Goal: Task Accomplishment & Management: Manage account settings

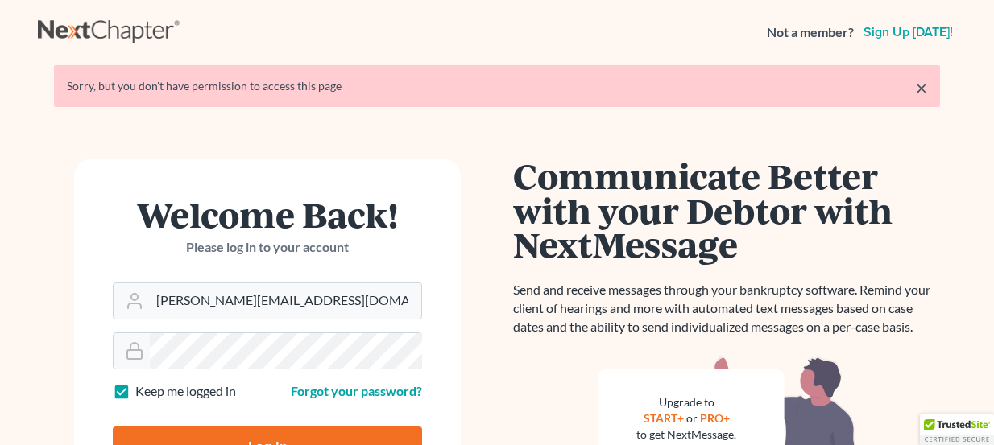
scroll to position [72, 0]
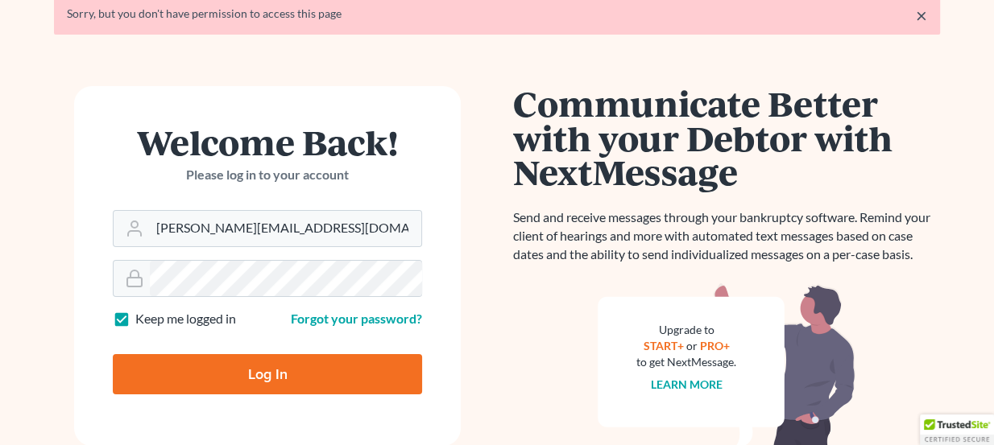
click at [350, 367] on input "Log In" at bounding box center [267, 374] width 309 height 40
type input "Thinking..."
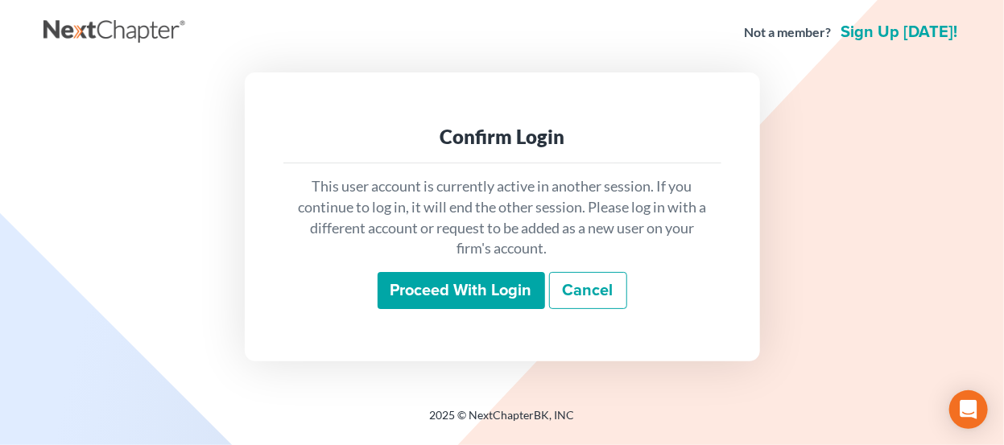
click at [396, 297] on input "Proceed with login" at bounding box center [462, 290] width 168 height 37
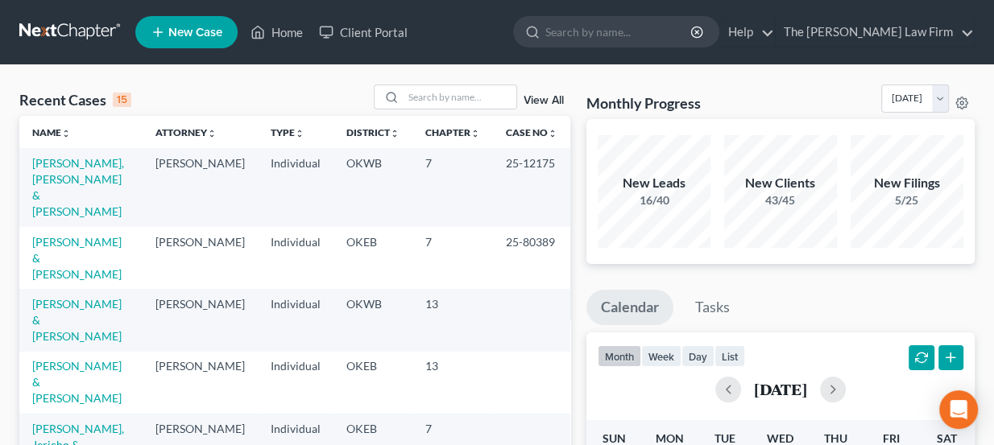
click at [493, 14] on ul "New Case Home Client Portal - No Result - See all results Or Press Enter... Hel…" at bounding box center [554, 32] width 839 height 42
click at [444, 91] on input "search" at bounding box center [460, 96] width 113 height 23
type input "weina"
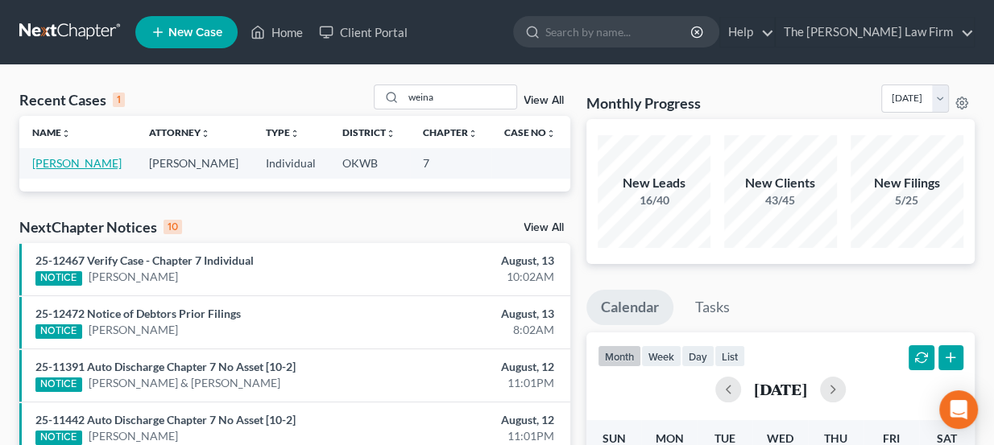
click at [65, 163] on link "[PERSON_NAME]" at bounding box center [76, 163] width 89 height 14
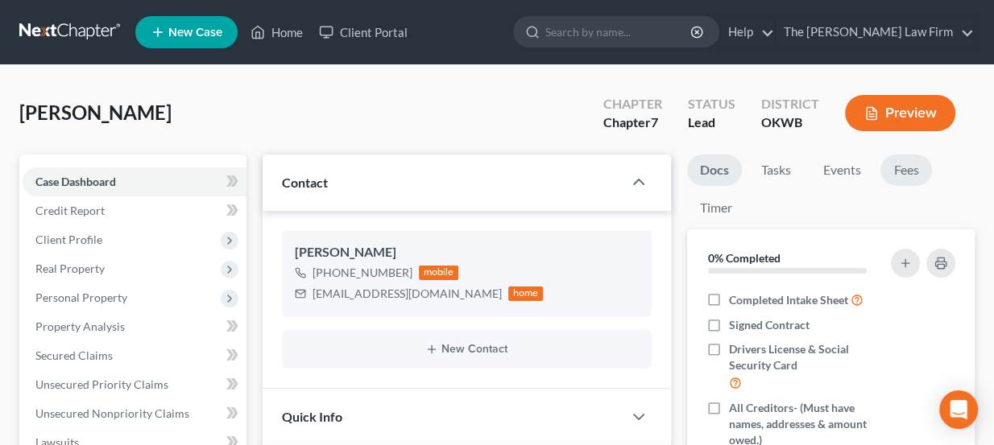
click at [911, 168] on link "Fees" at bounding box center [906, 170] width 52 height 31
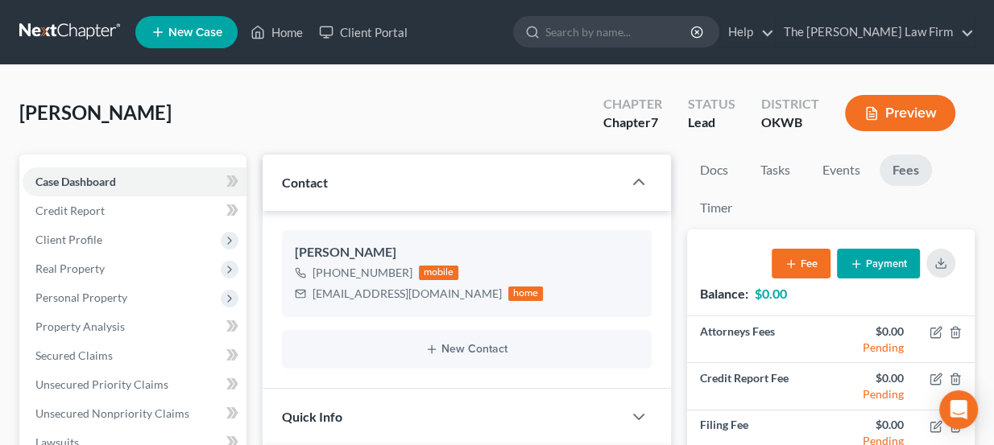
scroll to position [72, 0]
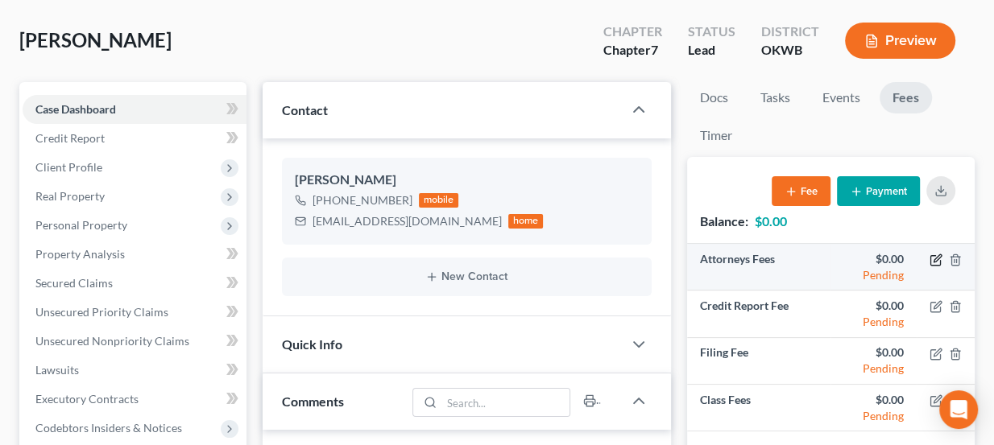
click at [932, 259] on icon "button" at bounding box center [936, 260] width 13 height 13
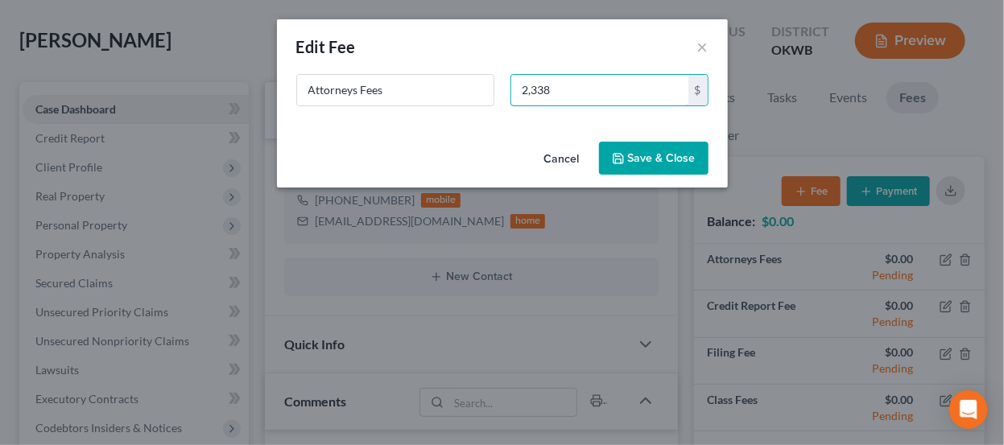
type input "2,338"
click at [634, 153] on button "Save & Close" at bounding box center [654, 159] width 110 height 34
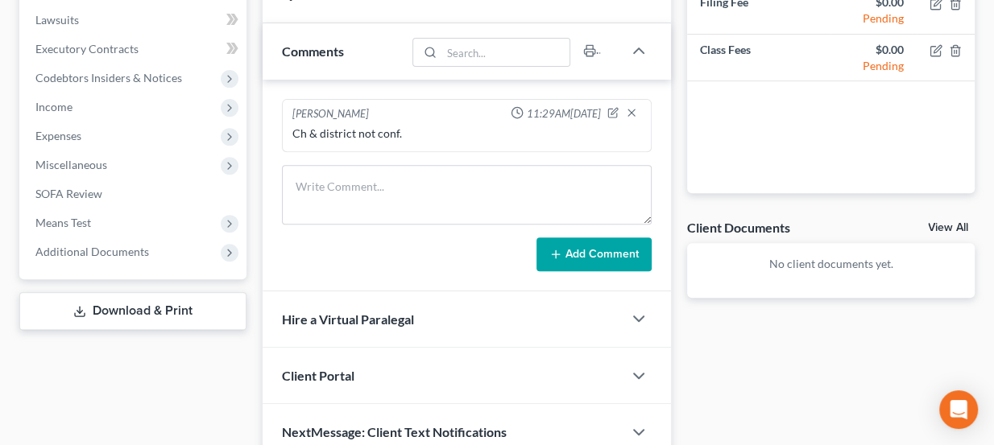
scroll to position [439, 0]
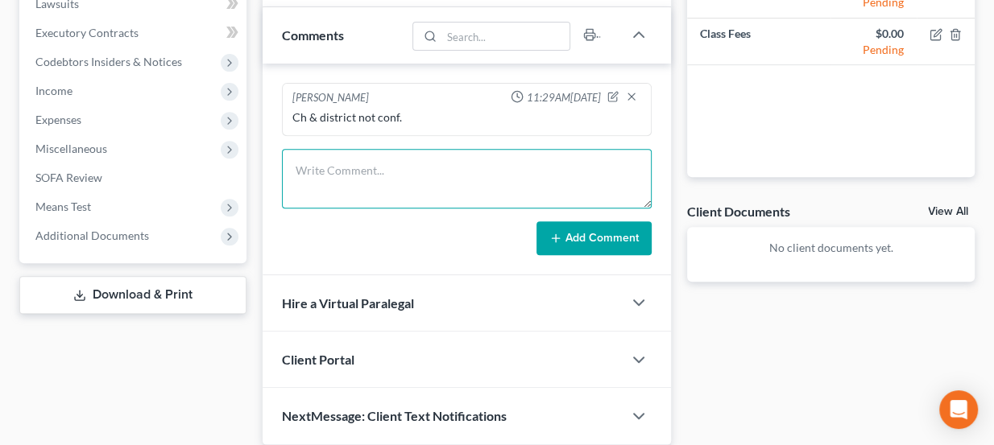
click at [381, 178] on textarea at bounding box center [467, 179] width 371 height 60
paste textarea "OKWB 7, $2338"
click at [340, 166] on textarea "OKWB 7, $2338" at bounding box center [467, 179] width 371 height 60
click at [437, 159] on textarea "OKWB 7 Biz $2338" at bounding box center [467, 179] width 371 height 60
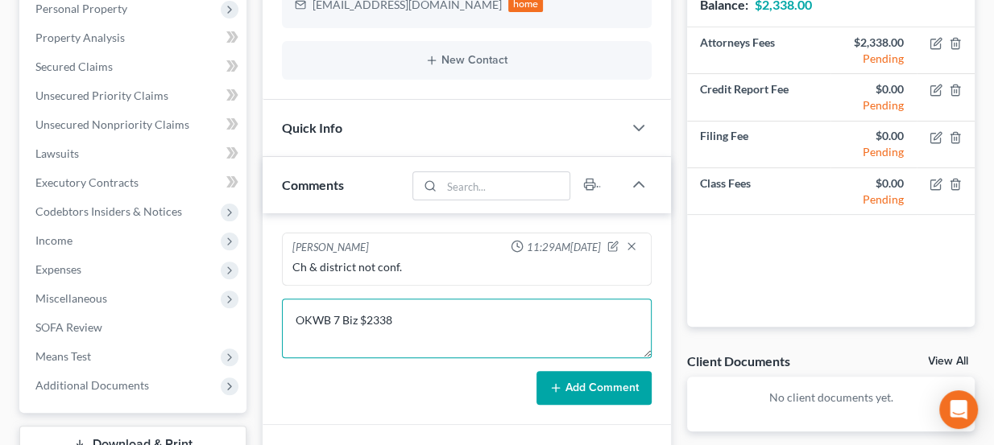
scroll to position [292, 0]
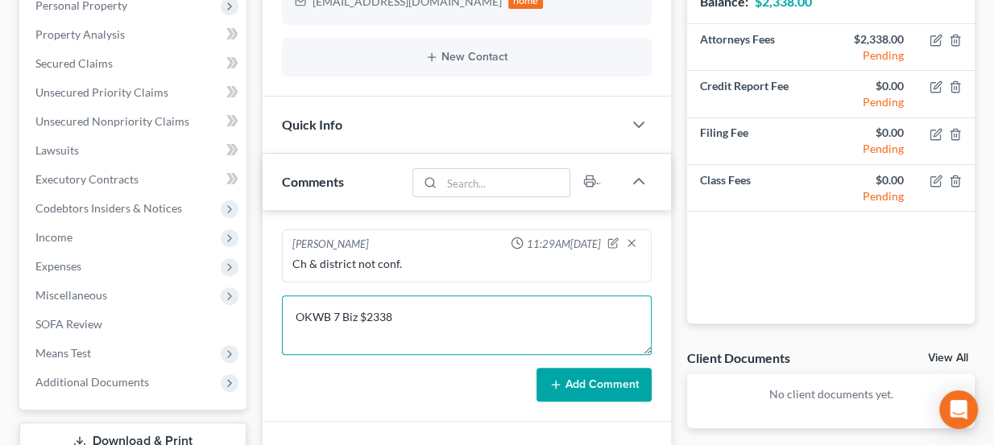
type textarea "OKWB 7 Biz $2338"
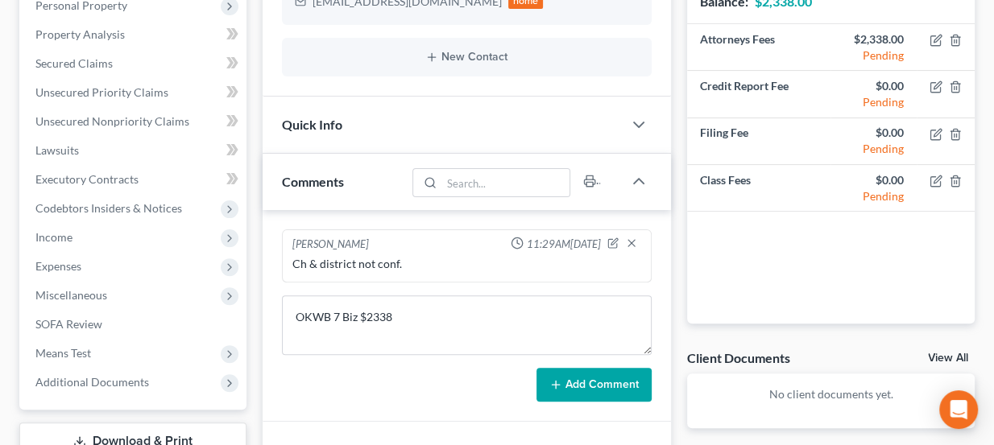
click at [592, 375] on button "Add Comment" at bounding box center [593, 385] width 115 height 34
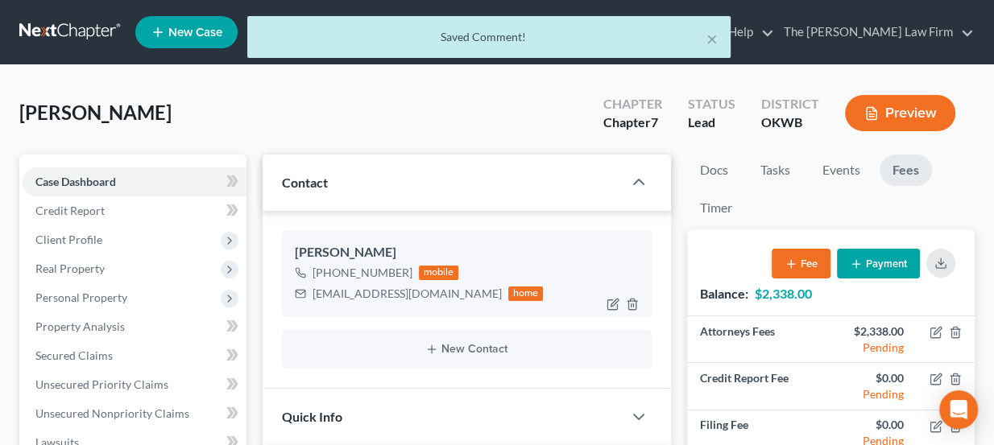
scroll to position [0, 0]
click at [385, 284] on div "weinachthauf@gmail.com home" at bounding box center [419, 294] width 249 height 21
click at [384, 286] on div "weinachthauf@gmail.com home" at bounding box center [419, 294] width 249 height 21
click at [383, 288] on div "weinachthauf@gmail.com" at bounding box center [407, 294] width 189 height 16
click at [383, 289] on div "weinachthauf@gmail.com" at bounding box center [407, 294] width 189 height 16
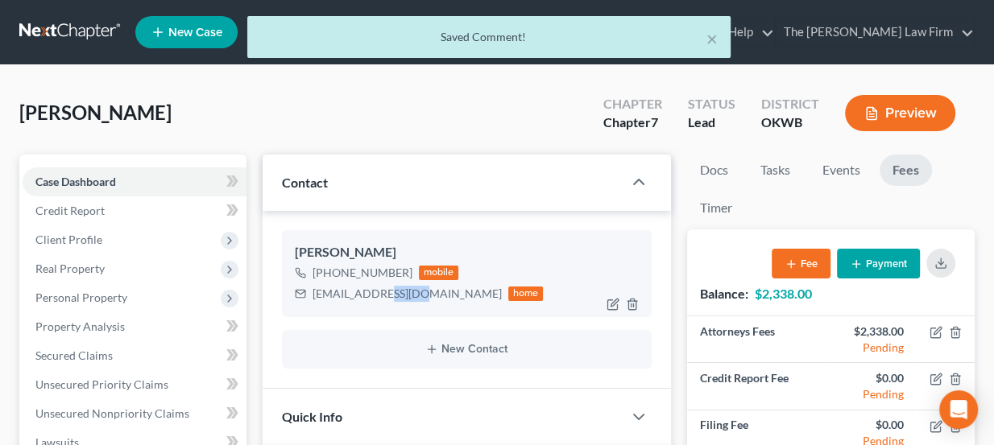
click at [382, 294] on div "weinachthauf@gmail.com" at bounding box center [407, 294] width 189 height 16
click at [381, 294] on div "weinachthauf@gmail.com" at bounding box center [407, 294] width 189 height 16
click at [380, 294] on div "weinachthauf@gmail.com" at bounding box center [407, 294] width 189 height 16
click at [367, 298] on div "weinachthauf@gmail.com" at bounding box center [407, 294] width 189 height 16
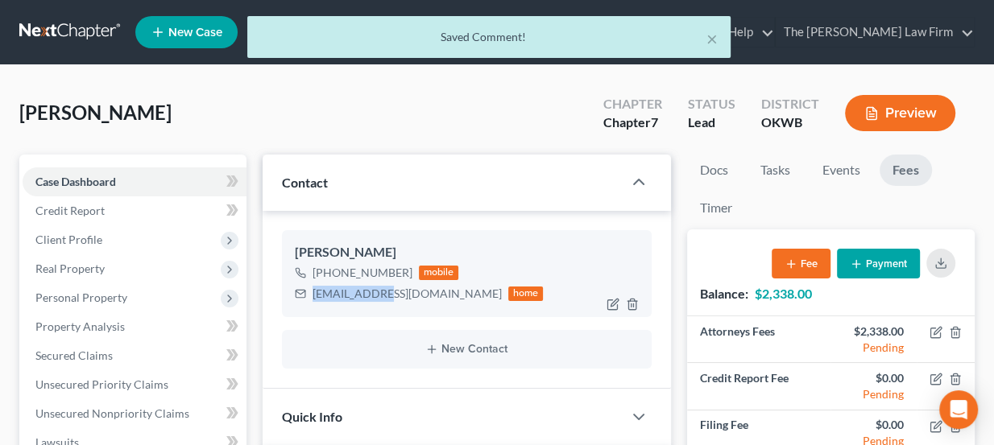
click at [366, 299] on div "weinachthauf@gmail.com" at bounding box center [407, 294] width 189 height 16
click at [365, 295] on div "weinachthauf@gmail.com" at bounding box center [407, 294] width 189 height 16
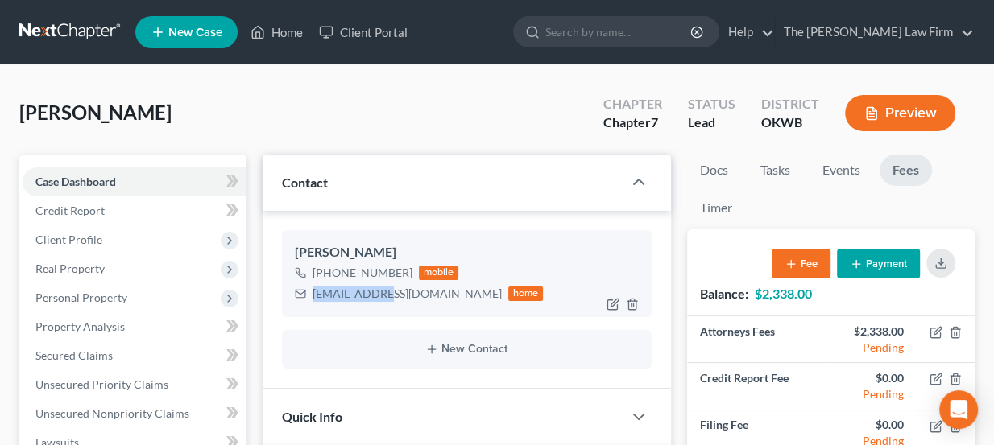
click at [365, 295] on div "weinachthauf@gmail.com" at bounding box center [407, 294] width 189 height 16
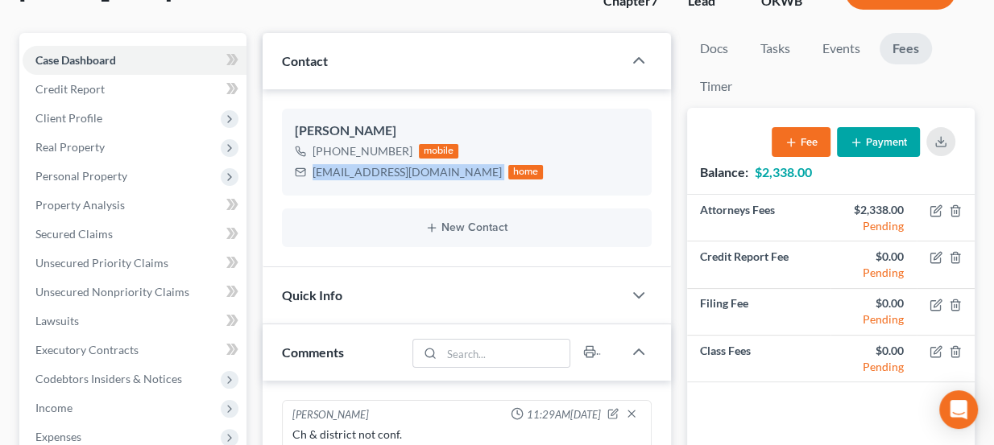
scroll to position [146, 0]
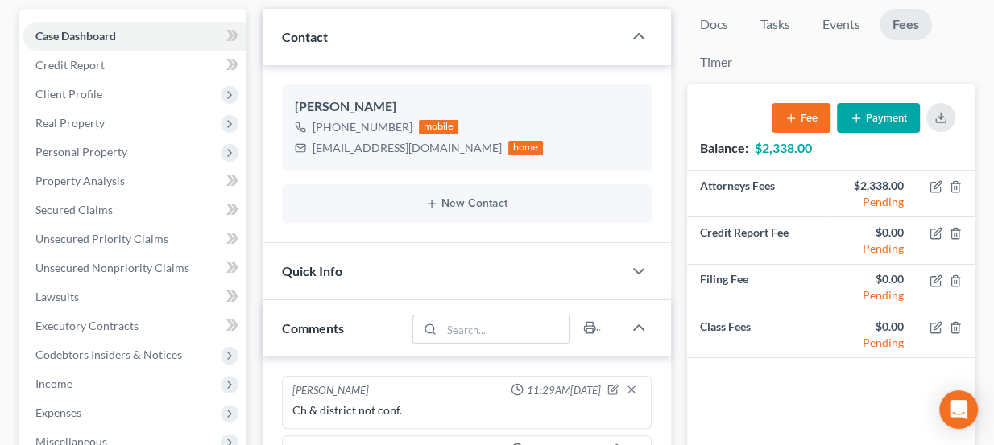
click at [421, 284] on div "Quick Info" at bounding box center [443, 271] width 361 height 56
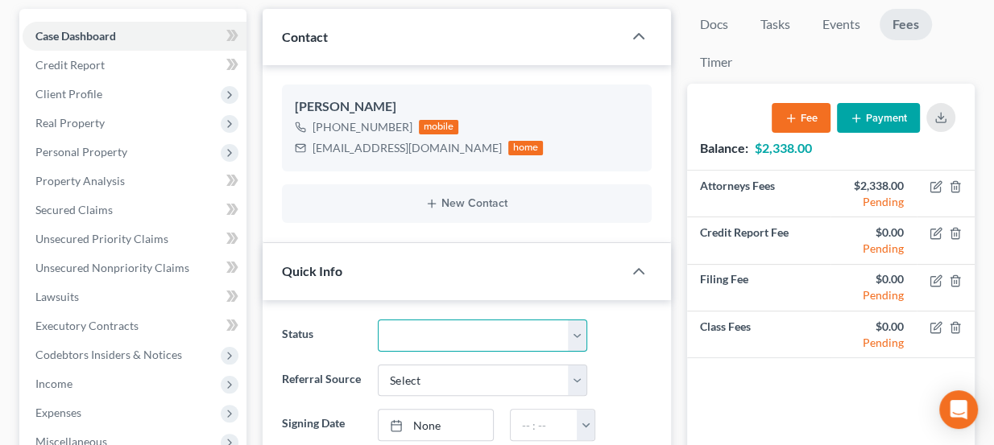
click at [431, 330] on select "Discharged Dismissed Filed Info Sent In Progress Lead Lost Lead Ready to File R…" at bounding box center [482, 336] width 209 height 32
select select "3"
click at [378, 320] on select "Discharged Dismissed Filed Info Sent In Progress Lead Lost Lead Ready to File R…" at bounding box center [482, 336] width 209 height 32
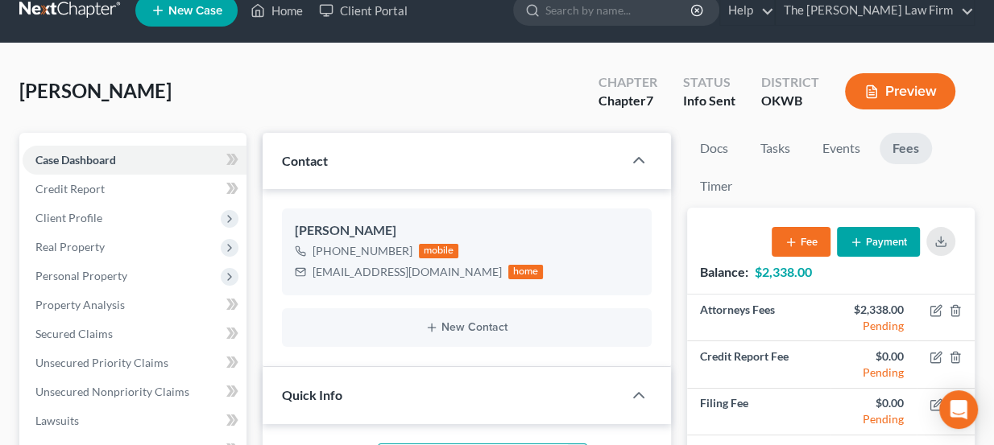
scroll to position [0, 0]
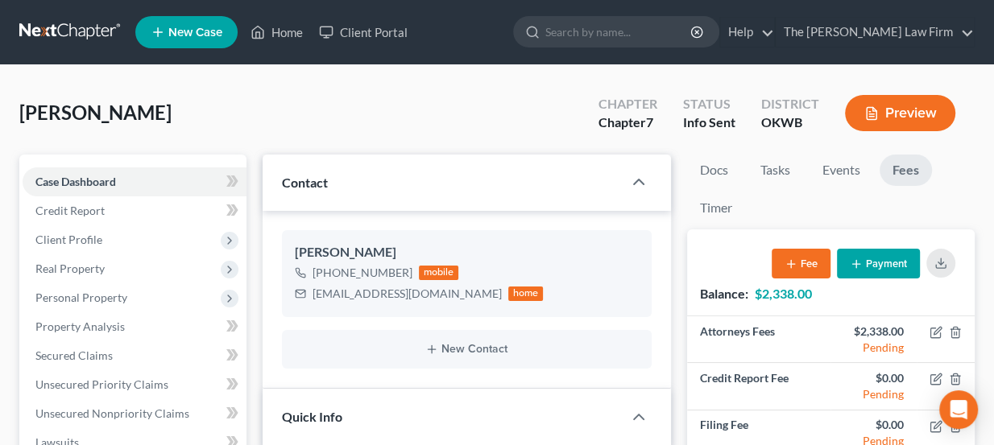
click at [97, 31] on link at bounding box center [70, 32] width 103 height 29
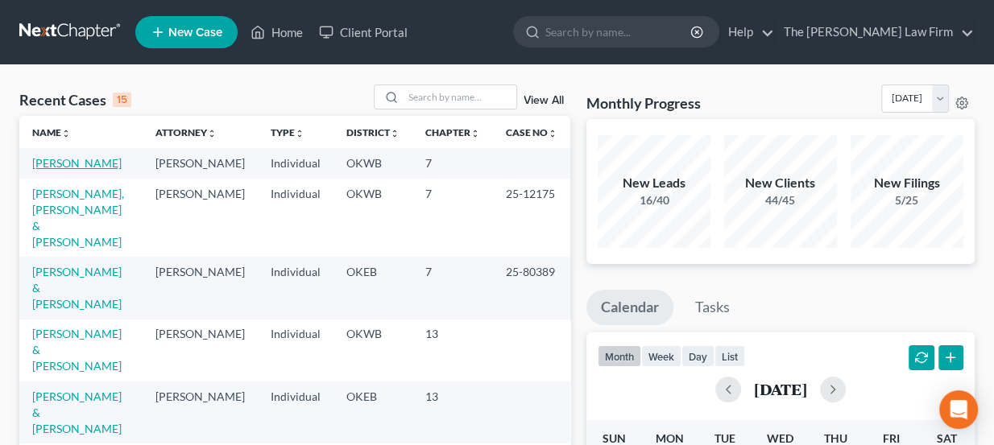
click at [64, 166] on link "[PERSON_NAME]" at bounding box center [76, 163] width 89 height 14
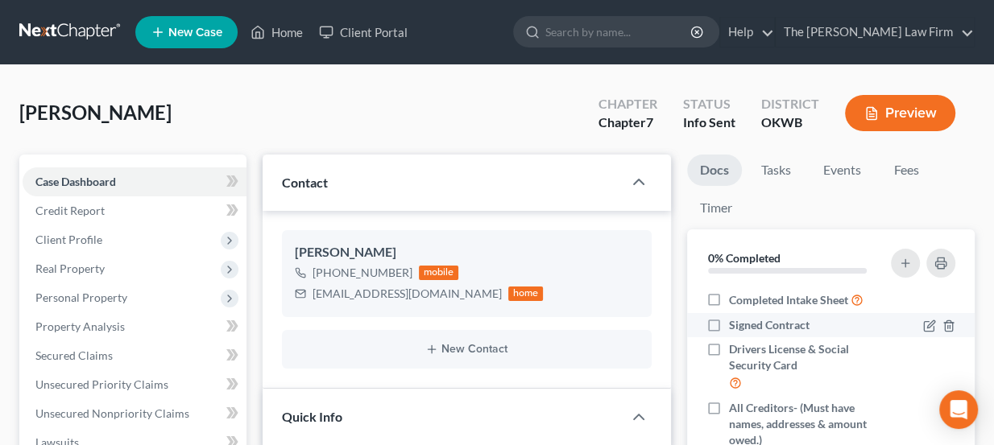
click at [760, 318] on span "Signed Contract" at bounding box center [769, 325] width 81 height 16
click at [746, 318] on input "Signed Contract" at bounding box center [740, 322] width 10 height 10
checkbox input "true"
drag, startPoint x: 782, startPoint y: 163, endPoint x: 774, endPoint y: 168, distance: 9.8
click at [781, 163] on link "Tasks" at bounding box center [776, 170] width 56 height 31
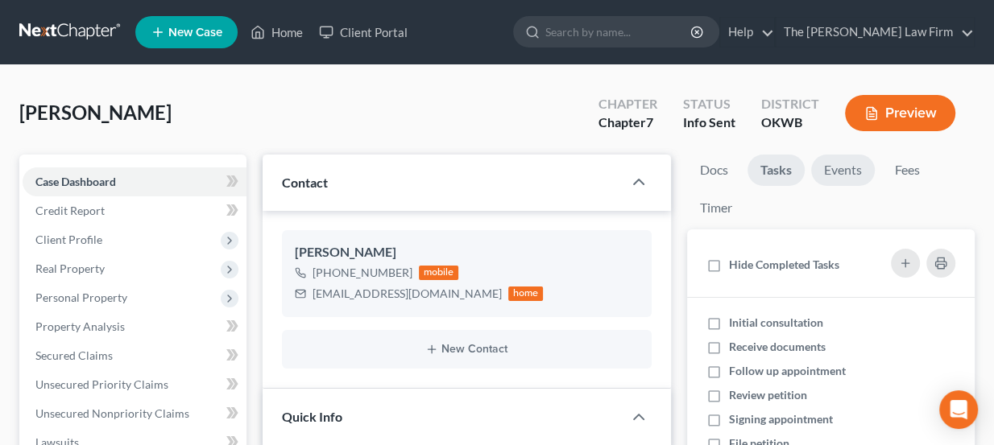
click at [823, 175] on link "Events" at bounding box center [843, 170] width 64 height 31
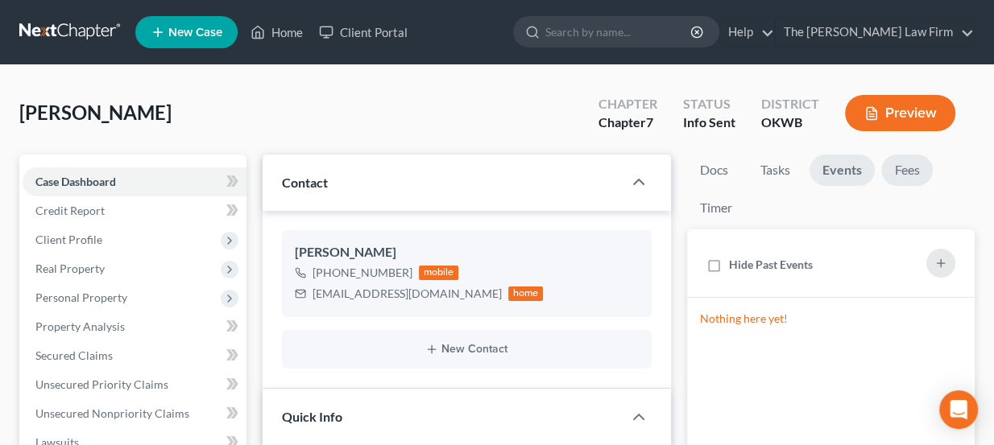
drag, startPoint x: 925, startPoint y: 173, endPoint x: 909, endPoint y: 172, distance: 15.3
click at [925, 173] on link "Fees" at bounding box center [907, 170] width 52 height 31
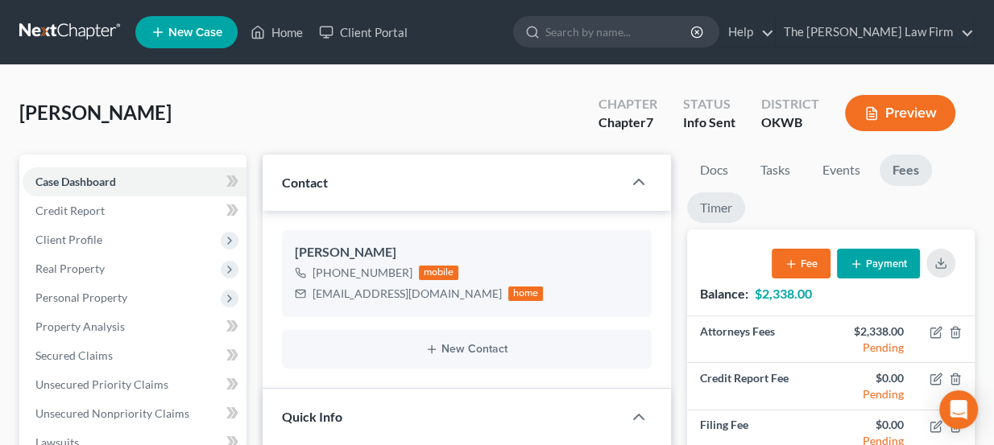
click at [727, 213] on link "Timer" at bounding box center [716, 208] width 58 height 31
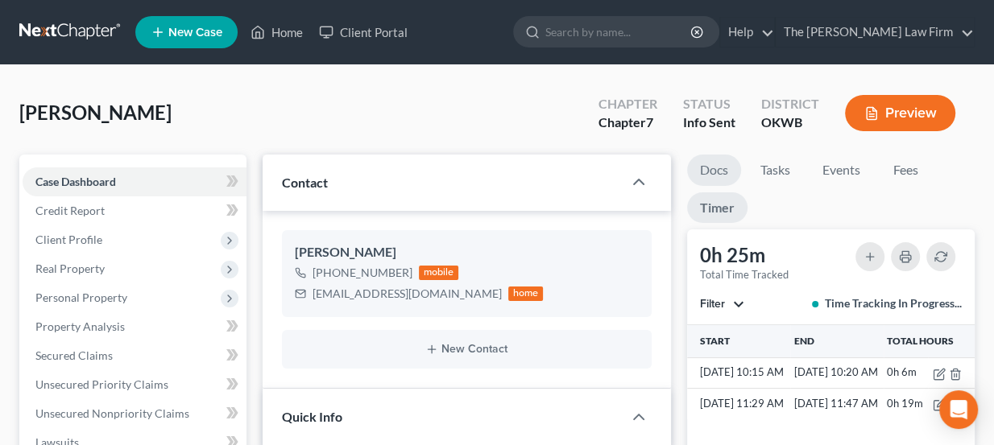
click at [719, 172] on link "Docs" at bounding box center [714, 170] width 54 height 31
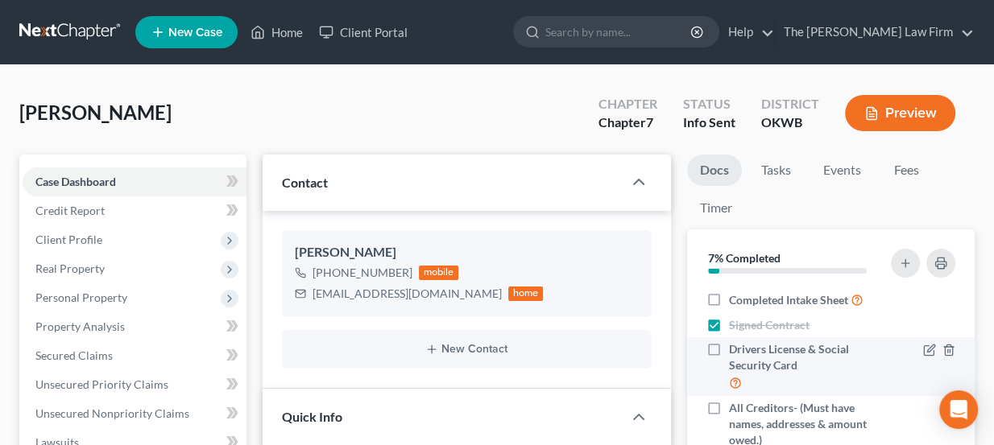
click at [729, 352] on label "Drivers License & Social Security Card" at bounding box center [809, 367] width 160 height 51
click at [735, 352] on input "Drivers License & Social Security Card" at bounding box center [740, 347] width 10 height 10
checkbox input "true"
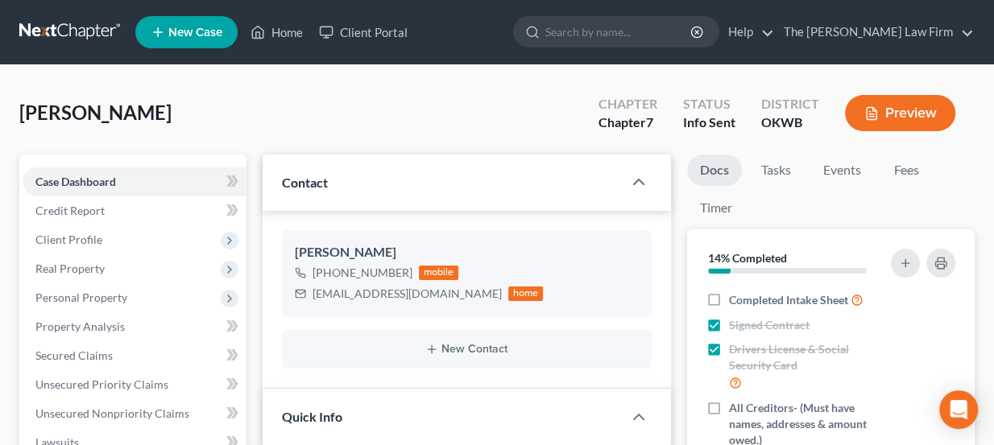
click at [89, 31] on link at bounding box center [70, 32] width 103 height 29
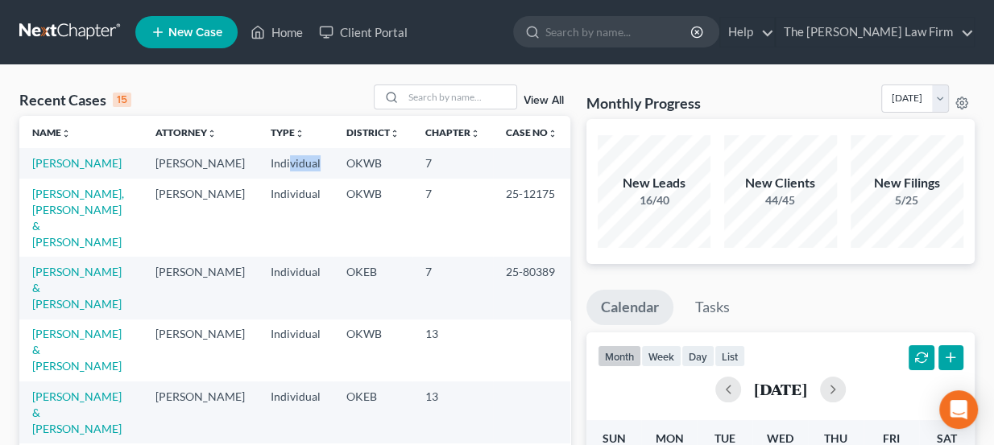
drag, startPoint x: 277, startPoint y: 163, endPoint x: 308, endPoint y: 168, distance: 31.0
click at [308, 168] on td "Individual" at bounding box center [296, 163] width 76 height 30
click at [423, 101] on input "search" at bounding box center [460, 96] width 113 height 23
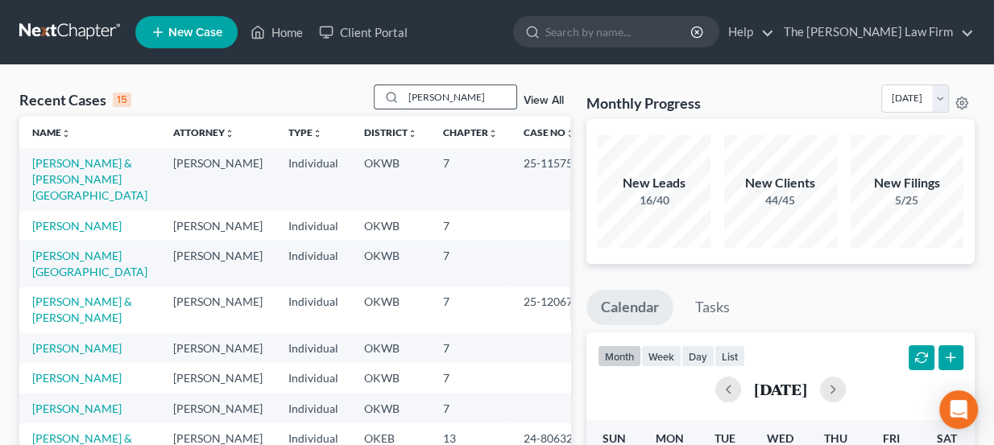
click at [480, 98] on input "Williams" at bounding box center [460, 96] width 113 height 23
type input "Williams, kevin"
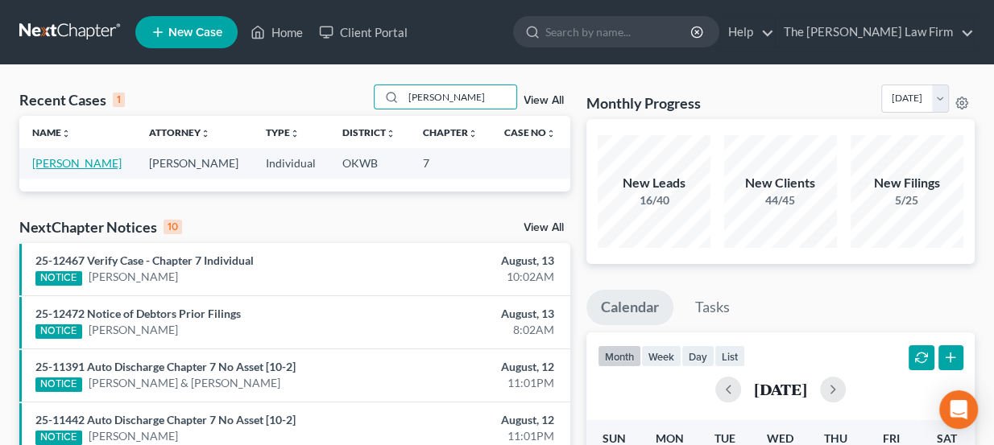
click at [68, 168] on link "[PERSON_NAME]" at bounding box center [76, 163] width 89 height 14
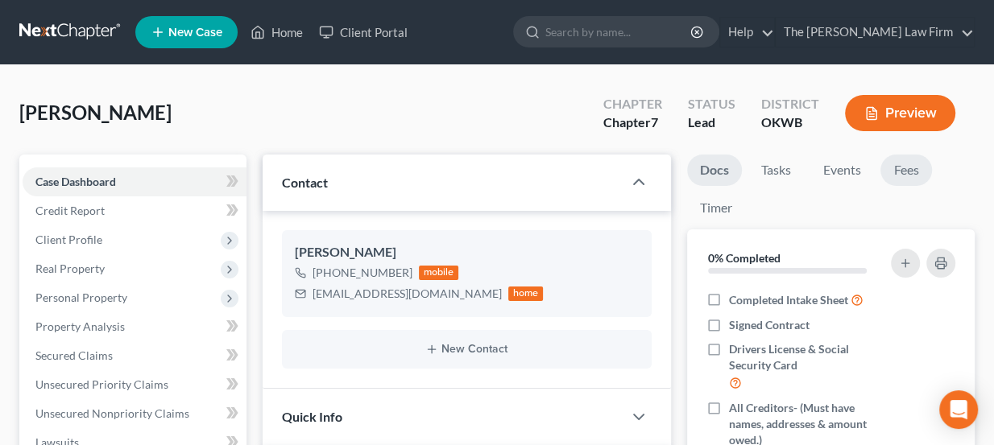
click at [901, 173] on link "Fees" at bounding box center [906, 170] width 52 height 31
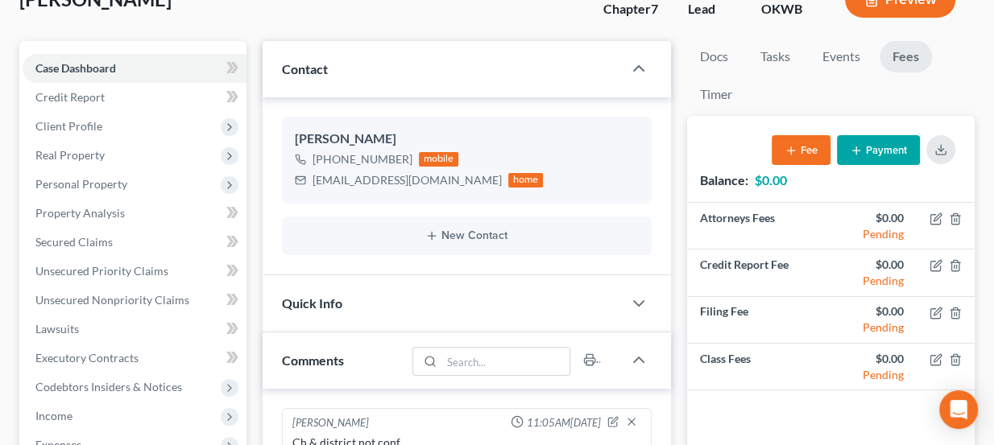
scroll to position [72, 0]
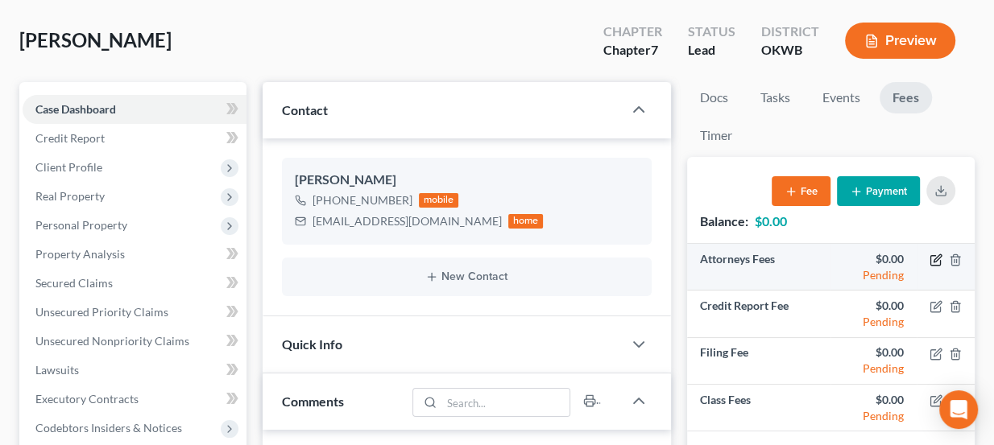
click at [939, 259] on icon "button" at bounding box center [935, 261] width 10 height 10
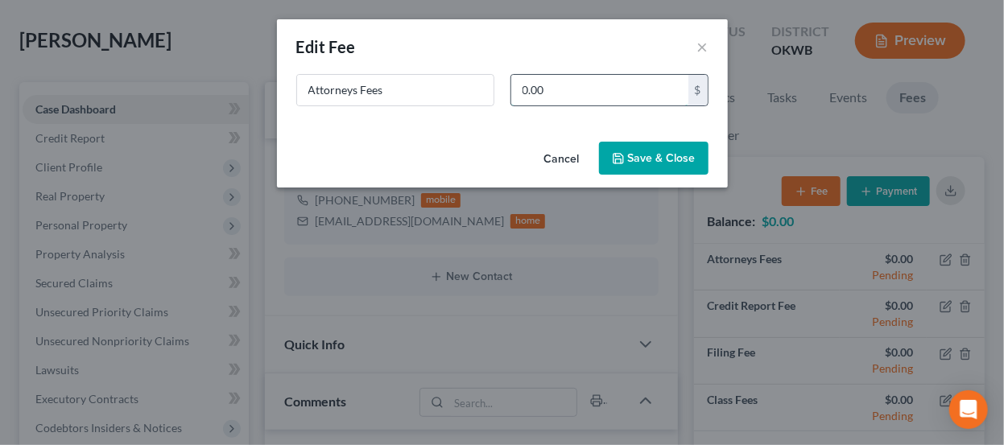
click at [580, 78] on input "0.00" at bounding box center [600, 90] width 177 height 31
type input "1,462"
click at [660, 143] on button "Save & Close" at bounding box center [654, 159] width 110 height 34
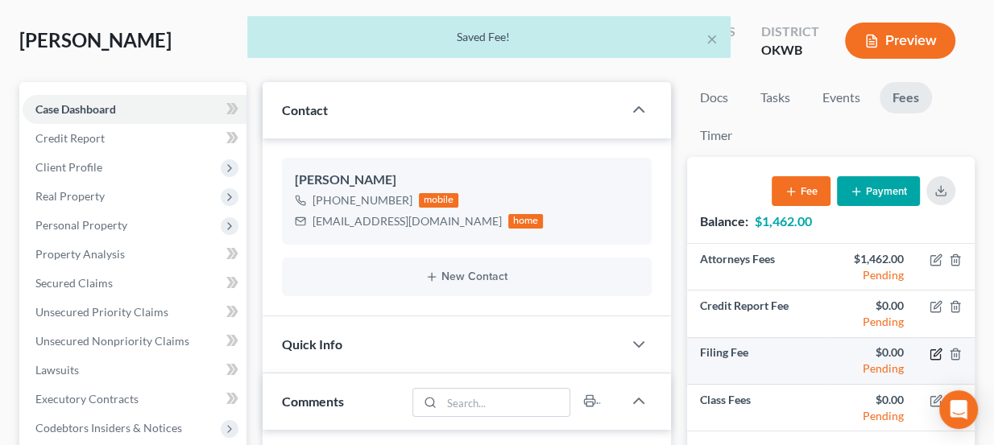
click at [936, 354] on icon "button" at bounding box center [936, 354] width 13 height 13
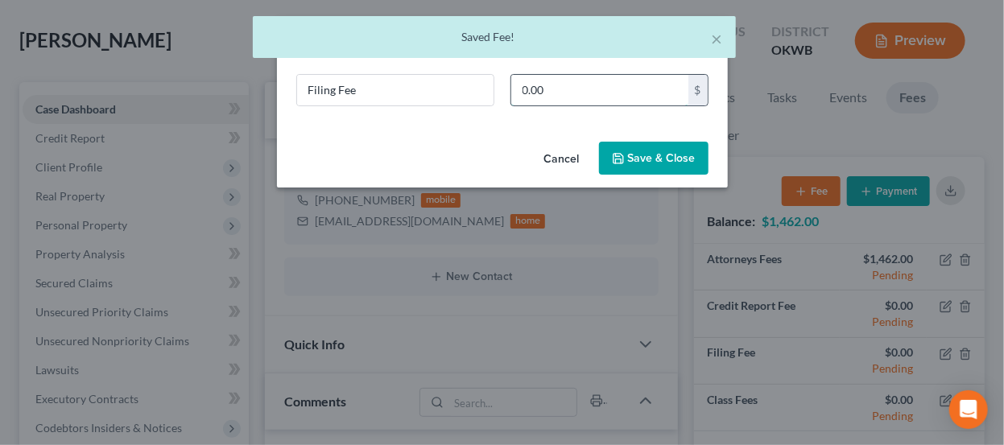
click at [561, 88] on input "0.00" at bounding box center [600, 90] width 177 height 31
type input "338"
click at [623, 145] on button "Save & Close" at bounding box center [654, 159] width 110 height 34
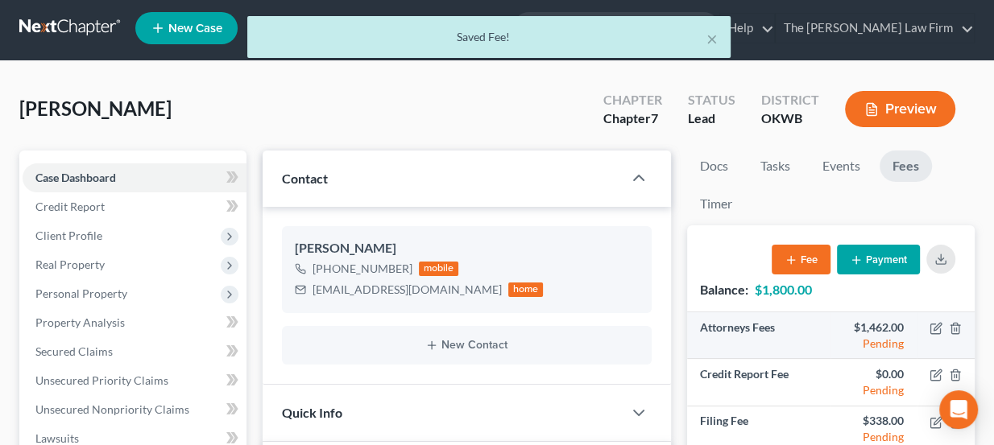
scroll to position [0, 0]
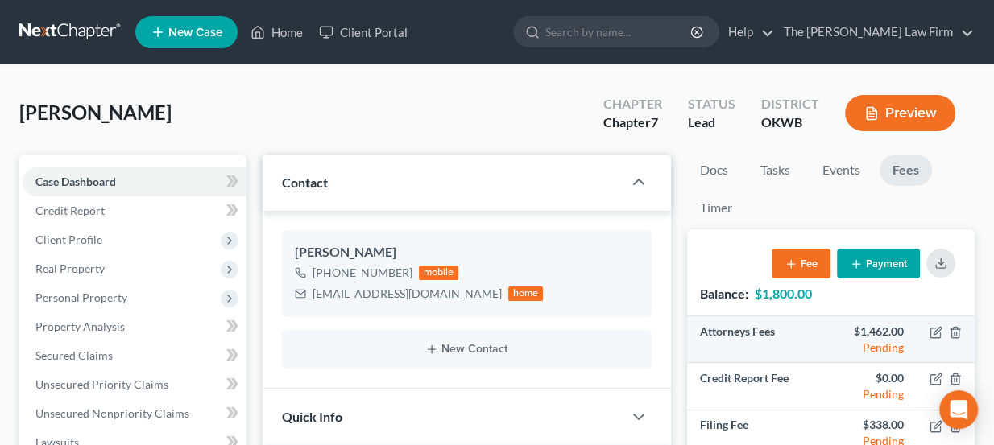
click at [928, 325] on td at bounding box center [946, 340] width 58 height 47
click at [932, 332] on icon "button" at bounding box center [936, 332] width 13 height 13
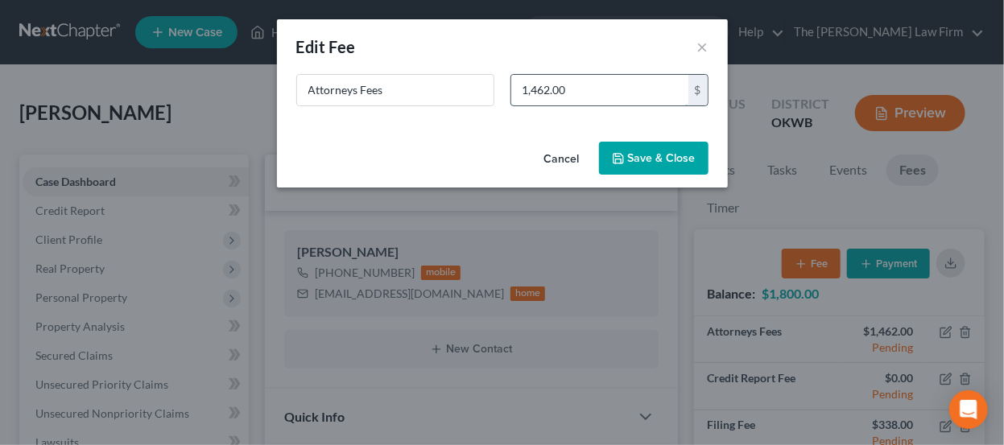
click at [600, 78] on input "1,462.00" at bounding box center [600, 90] width 177 height 31
type input "2"
type input "1,642"
click at [632, 159] on button "Save & Close" at bounding box center [654, 159] width 110 height 34
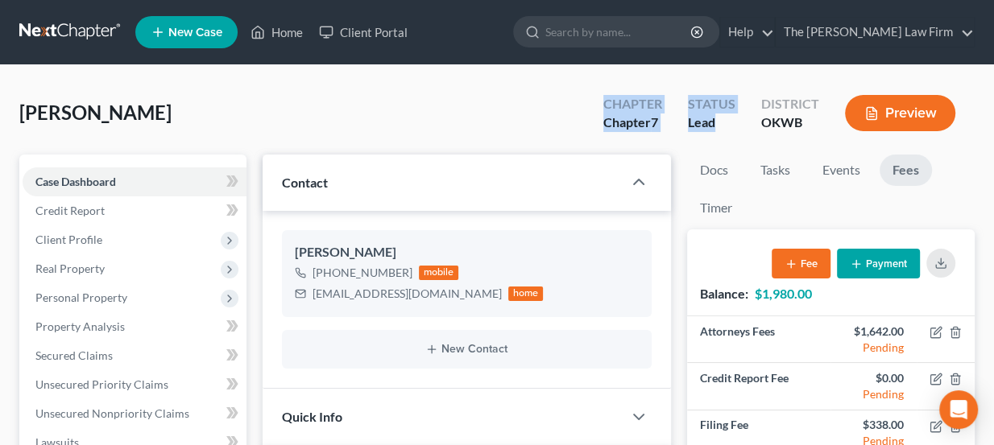
drag, startPoint x: 721, startPoint y: 120, endPoint x: 604, endPoint y: 109, distance: 117.3
click at [604, 109] on div "Chapter Chapter 7 Status Lead District OKWB Preview" at bounding box center [782, 115] width 384 height 48
click at [604, 109] on div "Chapter Chapter 7" at bounding box center [632, 115] width 85 height 48
drag, startPoint x: 802, startPoint y: 120, endPoint x: 604, endPoint y: 95, distance: 198.9
click at [604, 95] on div "Chapter Chapter 7 Status Lead District OKWB Preview" at bounding box center [782, 115] width 384 height 48
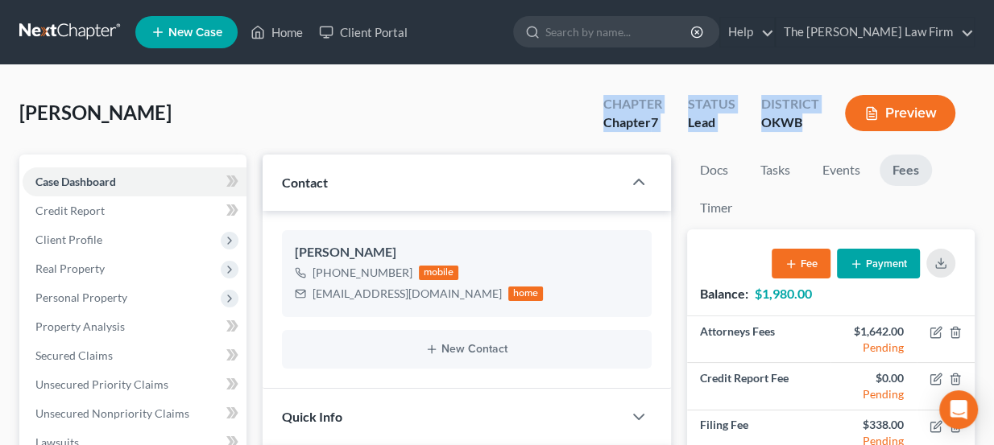
click at [604, 95] on div "Chapter Chapter 7" at bounding box center [632, 115] width 85 height 48
drag, startPoint x: 605, startPoint y: 101, endPoint x: 820, endPoint y: 133, distance: 217.4
click at [820, 133] on div "Chapter Chapter 7 Status Lead District OKWB Preview" at bounding box center [782, 115] width 384 height 48
click at [820, 133] on div "District OKWB" at bounding box center [790, 115] width 84 height 48
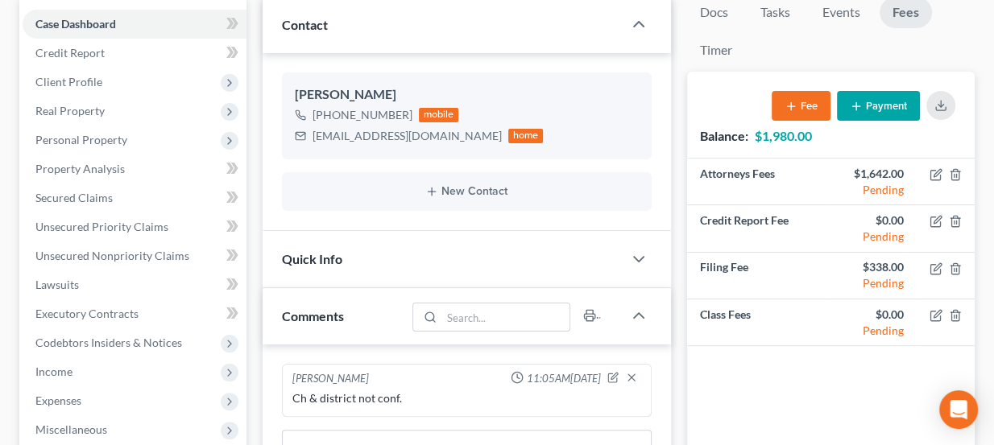
scroll to position [161, 0]
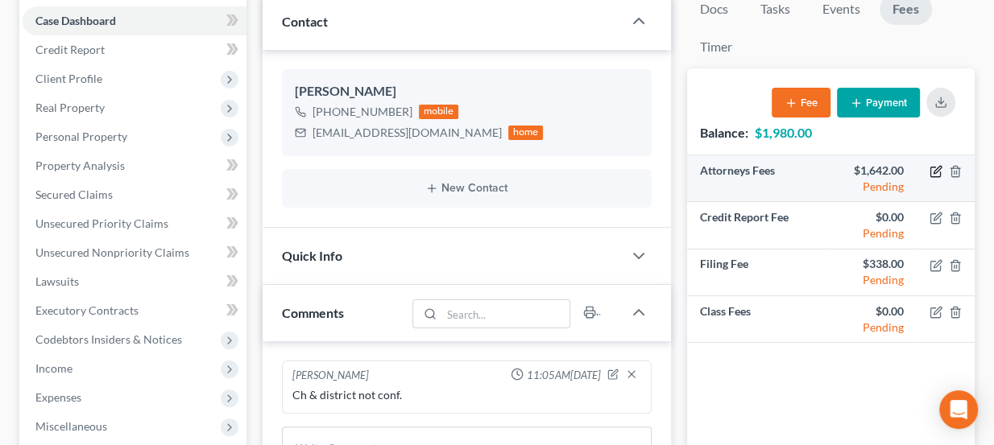
click at [942, 168] on icon "button" at bounding box center [936, 171] width 13 height 13
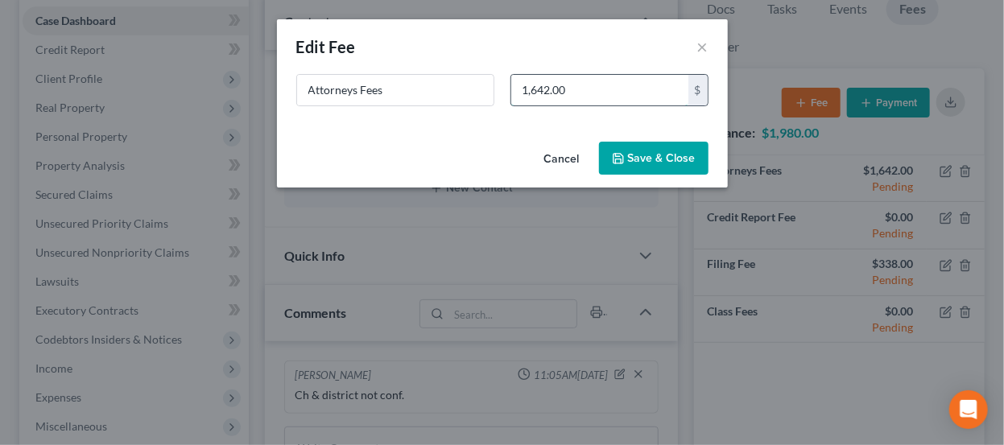
click at [604, 89] on input "1,642.00" at bounding box center [600, 90] width 177 height 31
type input "1,662"
click at [625, 159] on icon "button" at bounding box center [618, 158] width 13 height 13
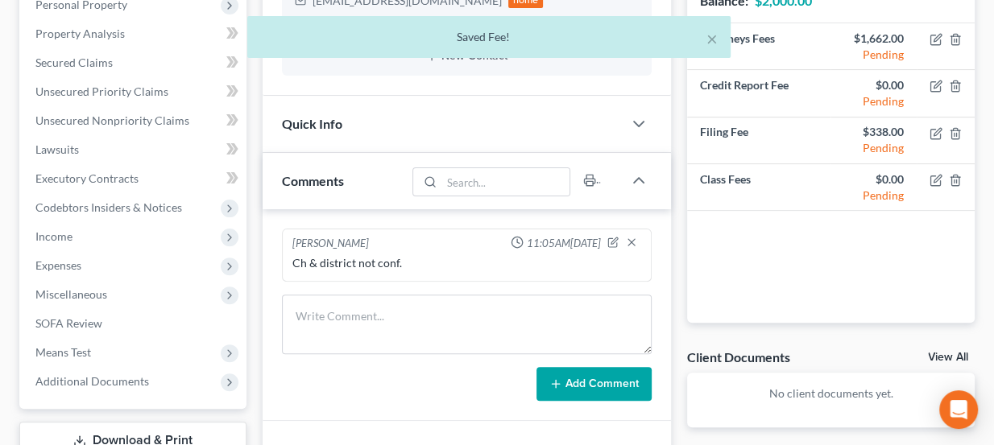
scroll to position [307, 0]
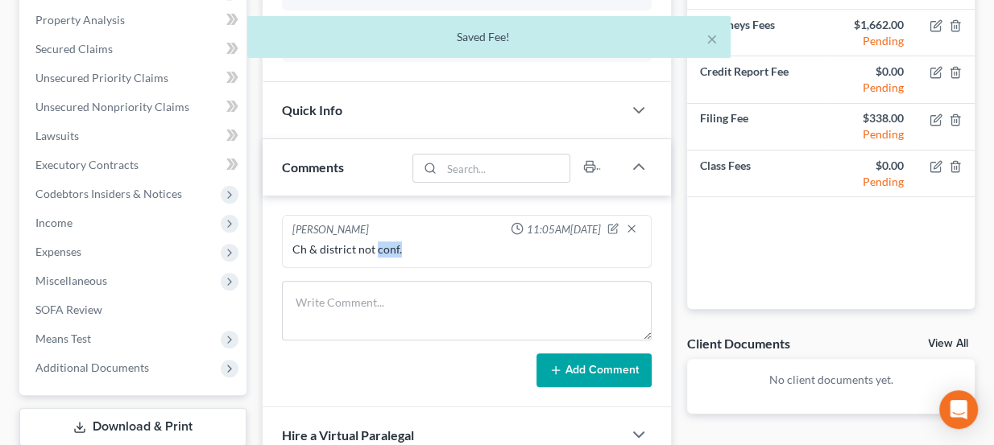
drag, startPoint x: 377, startPoint y: 247, endPoint x: 401, endPoint y: 251, distance: 24.5
click at [401, 251] on div "Ch & district not conf." at bounding box center [467, 250] width 350 height 16
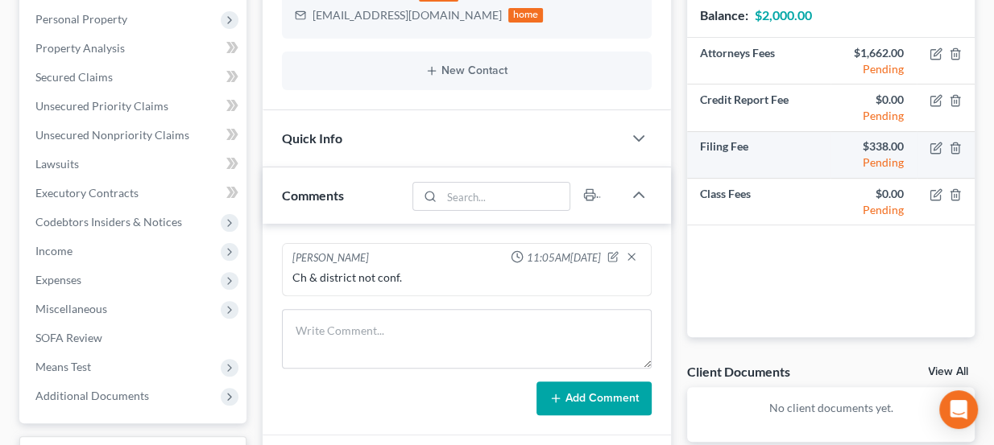
scroll to position [234, 0]
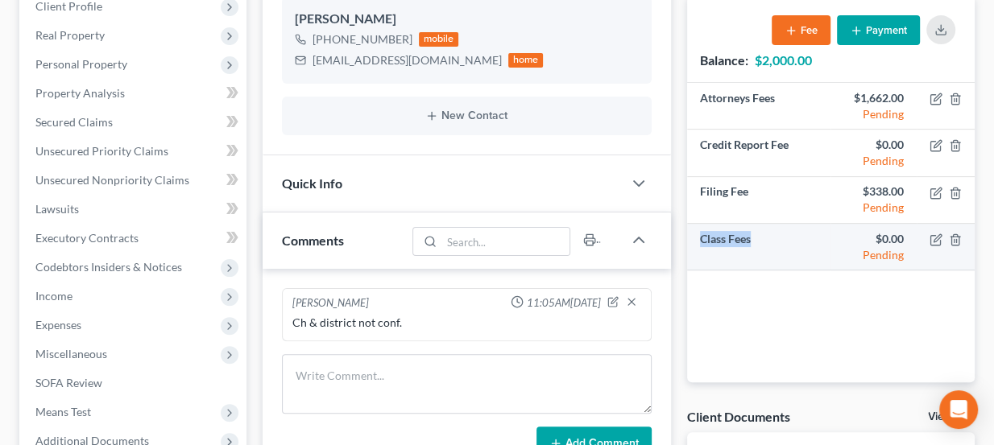
drag, startPoint x: 701, startPoint y: 235, endPoint x: 755, endPoint y: 238, distance: 54.0
click at [755, 238] on td "Class Fees" at bounding box center [758, 247] width 143 height 47
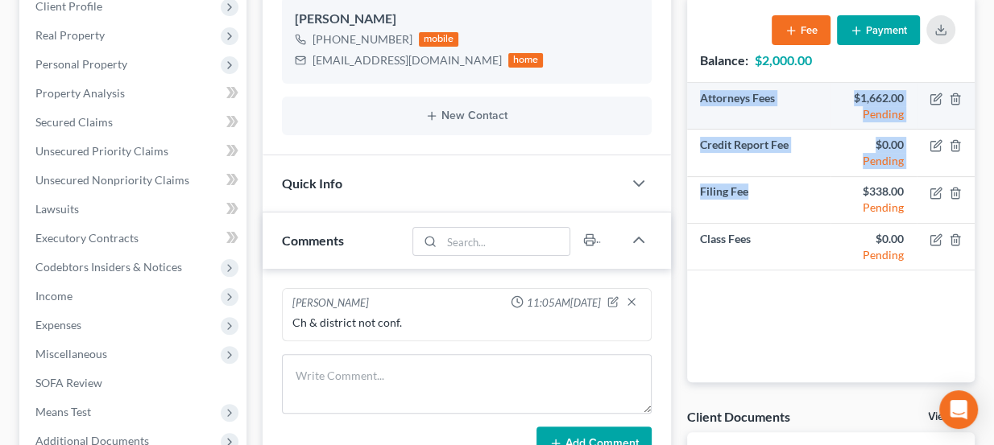
drag, startPoint x: 751, startPoint y: 188, endPoint x: 698, endPoint y: 105, distance: 99.2
click at [698, 105] on tbody "Attorneys Fees $1,662.00 Pending Credit Report Fee $0.00 Pending Filing Fee $33…" at bounding box center [831, 177] width 288 height 188
click at [698, 99] on td "Attorneys Fees" at bounding box center [758, 106] width 143 height 47
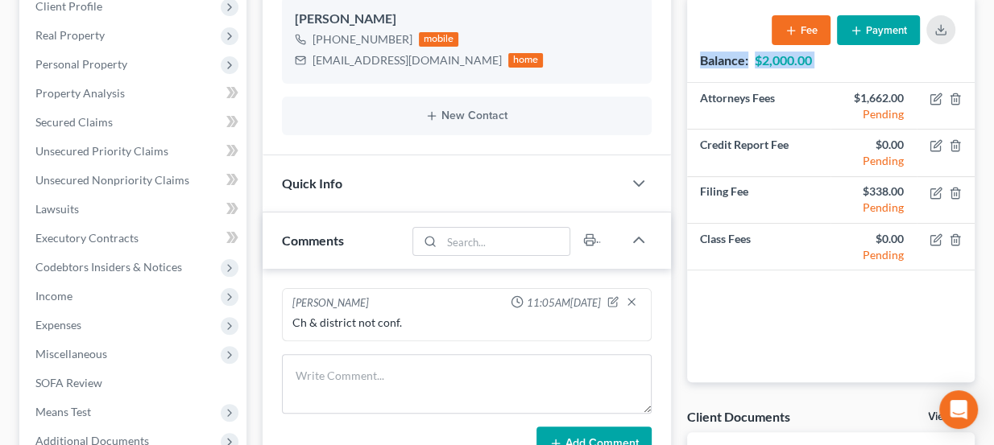
drag, startPoint x: 698, startPoint y: 56, endPoint x: 914, endPoint y: 291, distance: 319.2
click at [914, 291] on div "Balance: $2,000.00 Fee Payment Attorneys Fees $1,662.00 Pending Credit Report F…" at bounding box center [831, 189] width 288 height 387
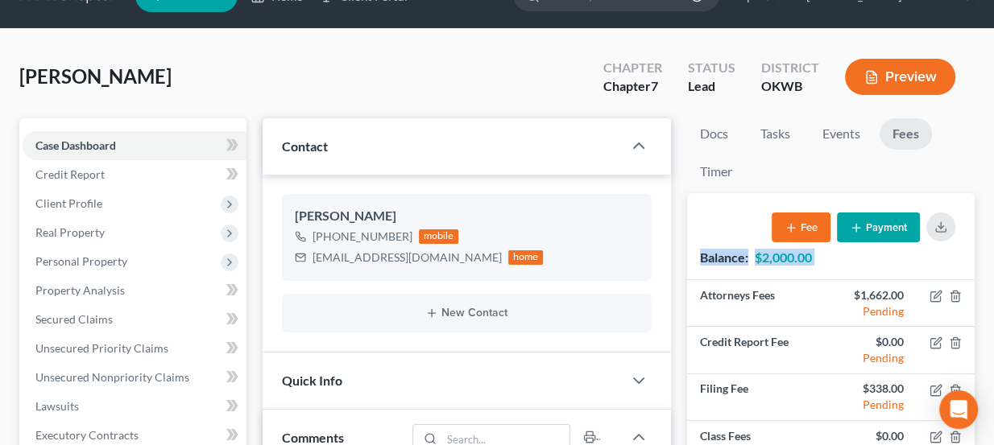
scroll to position [0, 0]
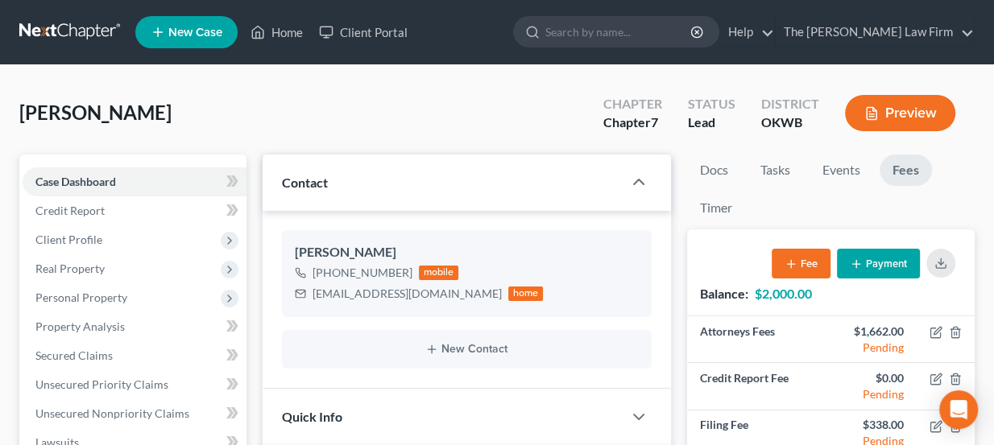
click at [506, 38] on ul "New Case Home Client Portal - No Result - See all results Or Press Enter... Hel…" at bounding box center [554, 32] width 839 height 42
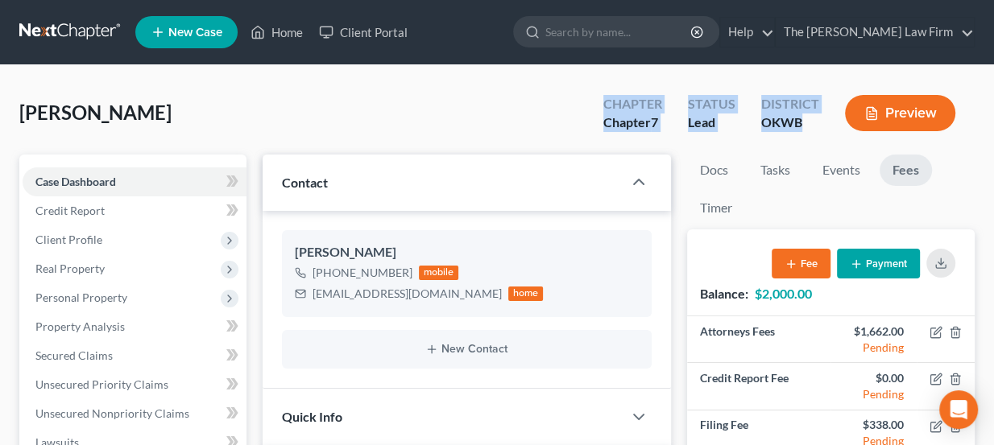
drag, startPoint x: 603, startPoint y: 103, endPoint x: 810, endPoint y: 141, distance: 210.5
click at [810, 141] on div "Williams, Kevin Upgraded Chapter Chapter 7 Status Lead District OKWB Preview" at bounding box center [496, 120] width 955 height 70
drag, startPoint x: 802, startPoint y: 124, endPoint x: 607, endPoint y: 111, distance: 196.2
click at [607, 111] on div "Chapter Chapter 7 Status Lead District OKWB Preview" at bounding box center [782, 115] width 384 height 48
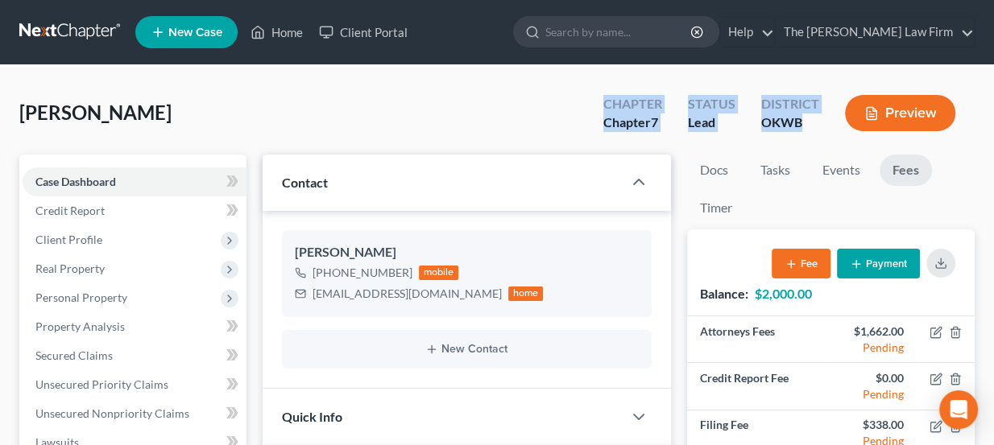
click at [607, 111] on div "Chapter" at bounding box center [632, 104] width 59 height 19
drag, startPoint x: 607, startPoint y: 108, endPoint x: 818, endPoint y: 126, distance: 212.6
click at [818, 126] on div "Chapter Chapter 7 Status Lead District OKWB Preview" at bounding box center [782, 115] width 384 height 48
click at [818, 126] on div "OKWB" at bounding box center [790, 123] width 58 height 19
drag, startPoint x: 812, startPoint y: 122, endPoint x: 590, endPoint y: 103, distance: 222.3
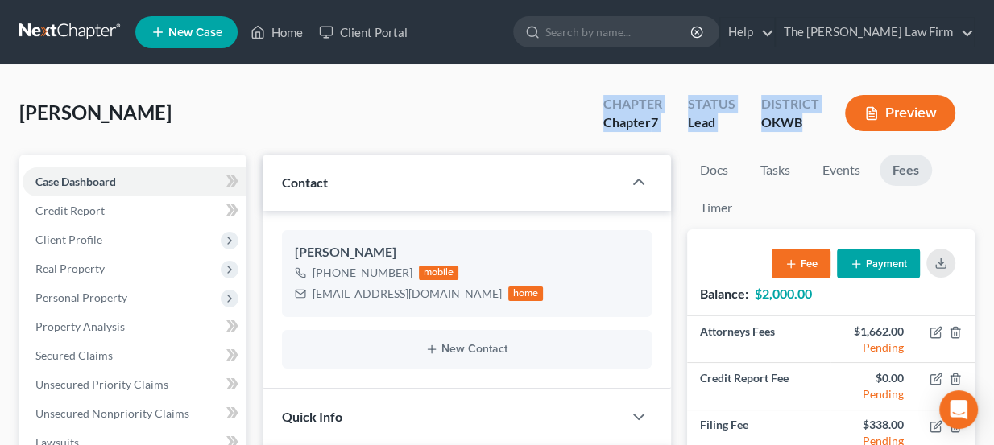
click at [590, 103] on div "Chapter Chapter 7 Status Lead District OKWB Preview" at bounding box center [779, 113] width 391 height 57
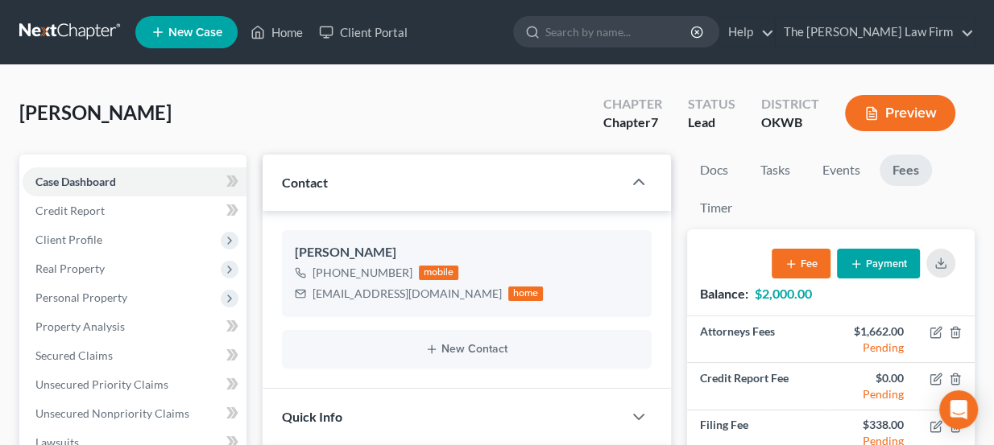
drag, startPoint x: 559, startPoint y: 27, endPoint x: 482, endPoint y: 32, distance: 77.5
click at [559, 28] on ul "New Case Home Client Portal - No Result - See all results Or Press Enter... Hel…" at bounding box center [554, 32] width 839 height 42
drag, startPoint x: 161, startPoint y: 118, endPoint x: 20, endPoint y: 113, distance: 141.1
click at [20, 113] on div "Williams, Kevin Upgraded Chapter Chapter 7 Status Lead District OKWB Preview" at bounding box center [496, 120] width 955 height 70
click at [20, 114] on span "[PERSON_NAME]" at bounding box center [95, 112] width 152 height 23
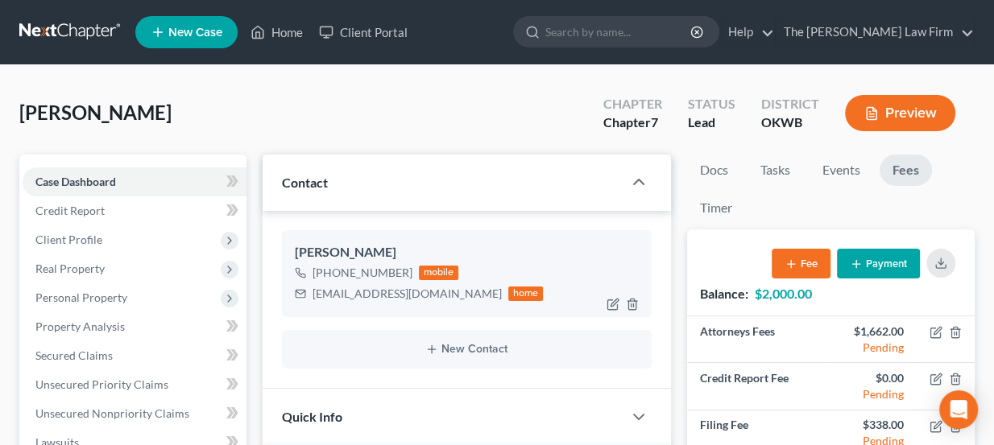
click at [368, 286] on div "kevinwilliams1813@icloud.com" at bounding box center [407, 294] width 189 height 16
copy div "kevinwilliams1813@icloud.com"
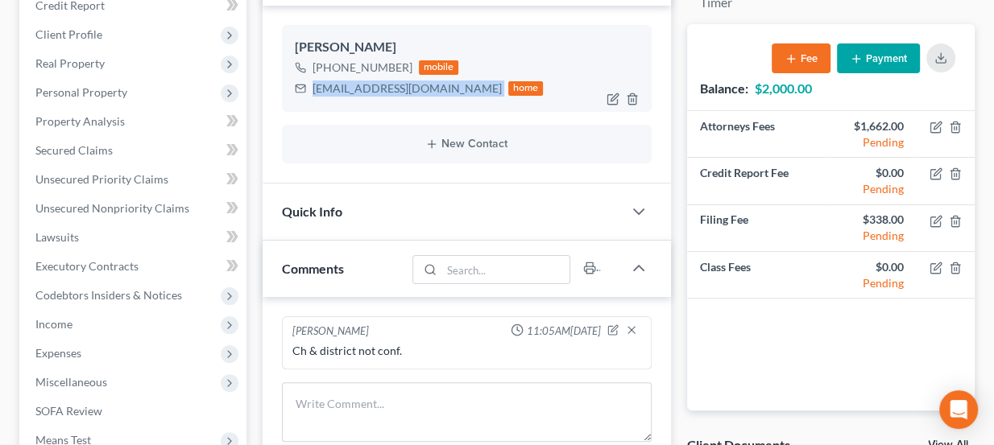
scroll to position [219, 0]
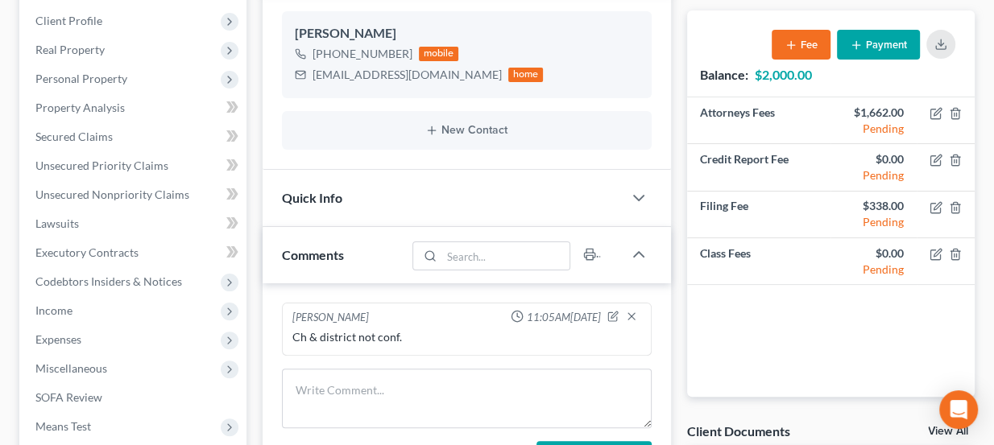
click at [438, 180] on div "Quick Info" at bounding box center [443, 198] width 361 height 56
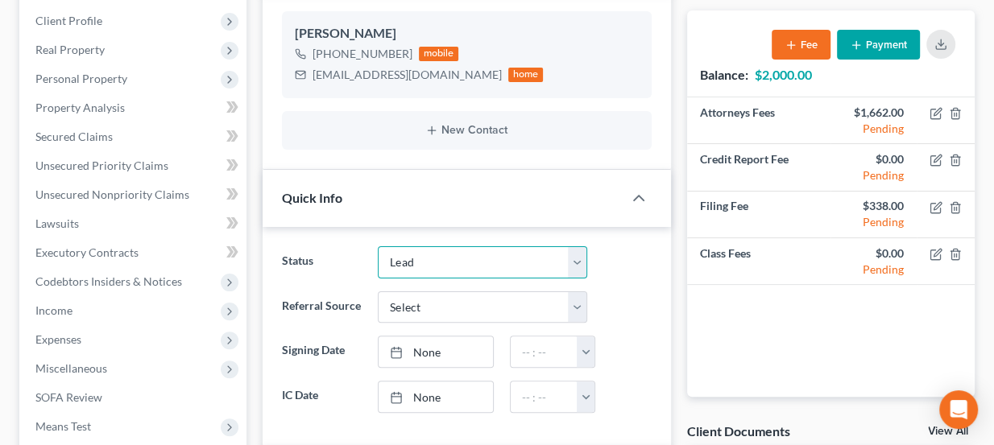
click at [463, 266] on select "Discharged Dismissed Filed Info Sent In Progress Lead Lost Lead Ready to File R…" at bounding box center [482, 262] width 209 height 32
select select "3"
click at [378, 246] on select "Discharged Dismissed Filed Info Sent In Progress Lead Lost Lead Ready to File R…" at bounding box center [482, 262] width 209 height 32
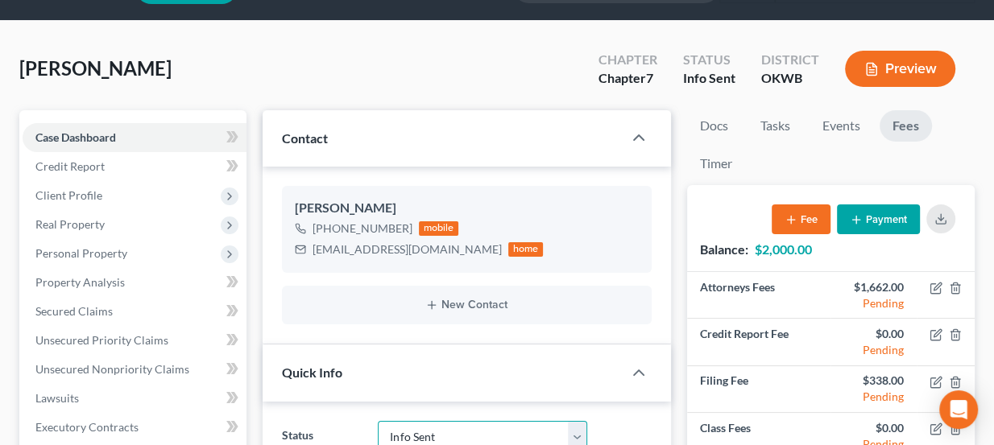
scroll to position [0, 0]
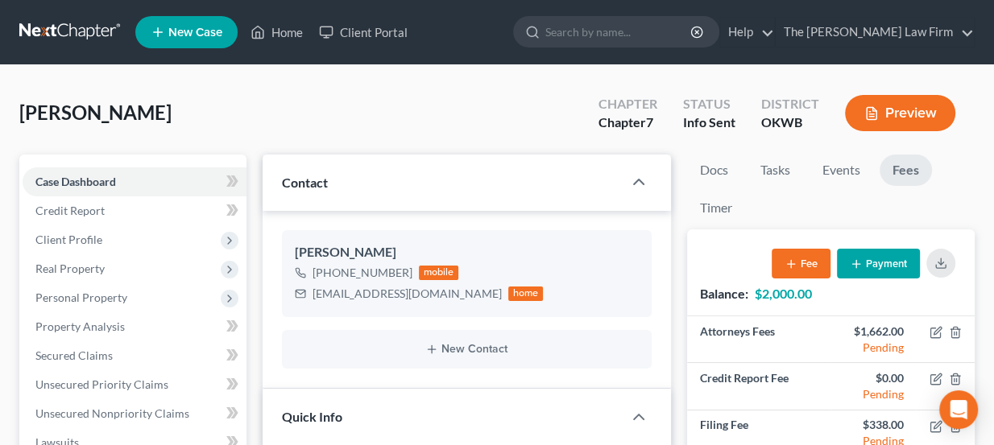
click at [72, 26] on link at bounding box center [70, 32] width 103 height 29
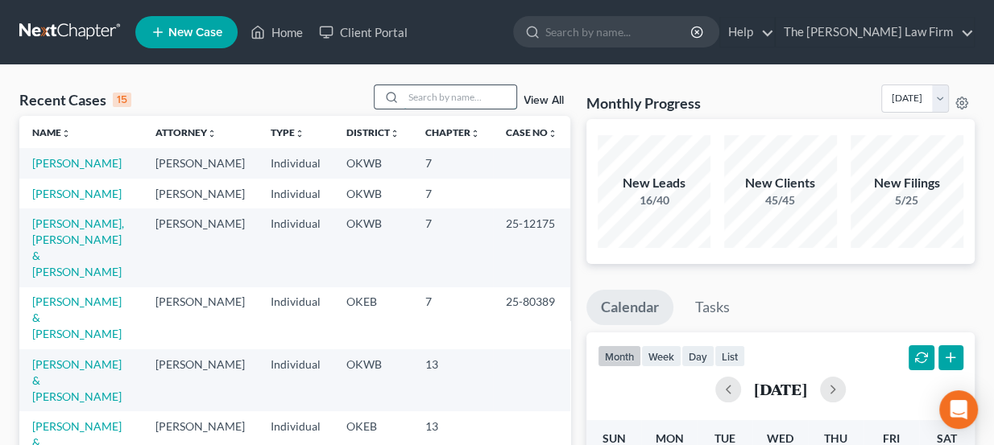
drag, startPoint x: 427, startPoint y: 101, endPoint x: 412, endPoint y: 94, distance: 15.9
click at [412, 94] on input "search" at bounding box center [460, 96] width 113 height 23
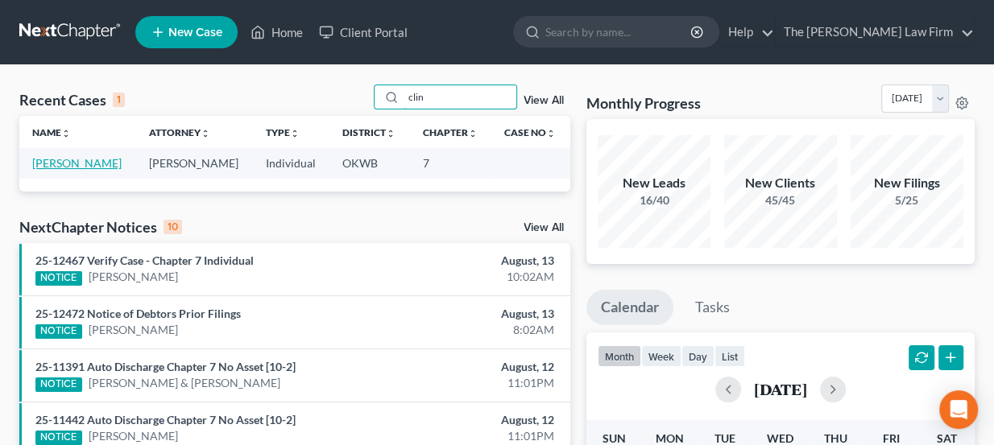
type input "clin"
click at [68, 164] on link "Ellis, Clint" at bounding box center [76, 163] width 89 height 14
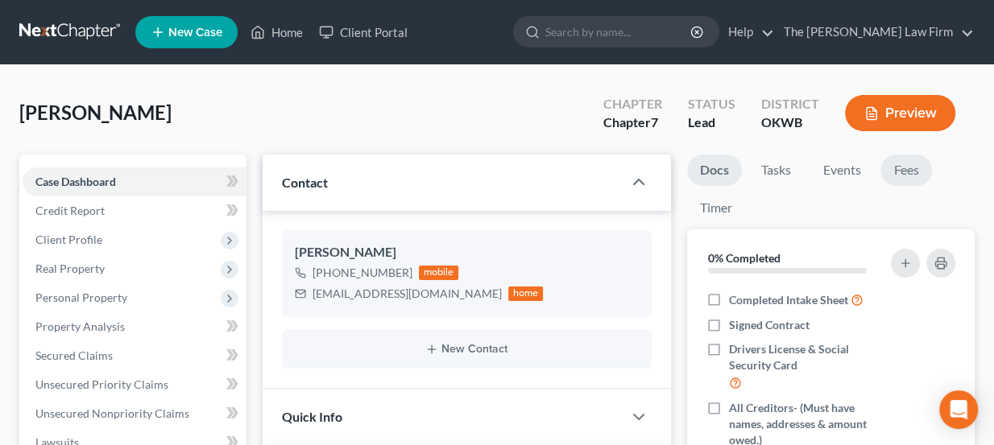
click at [916, 161] on link "Fees" at bounding box center [906, 170] width 52 height 31
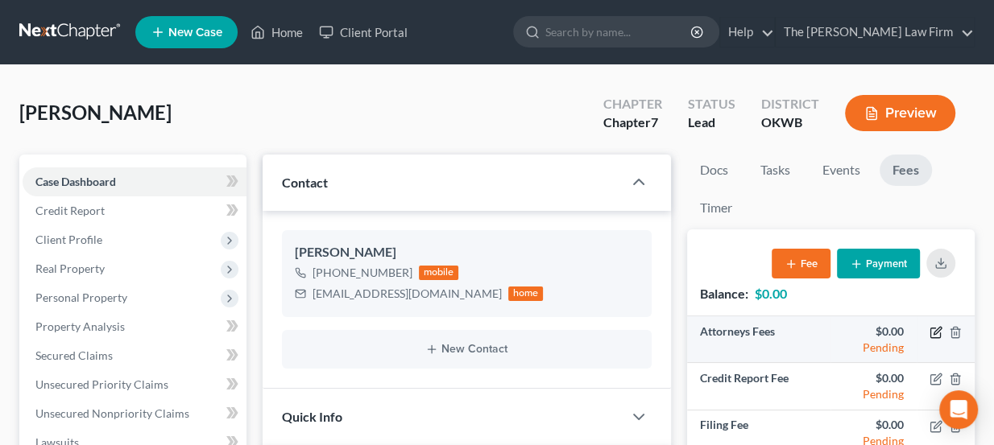
click at [934, 334] on icon "button" at bounding box center [936, 332] width 13 height 13
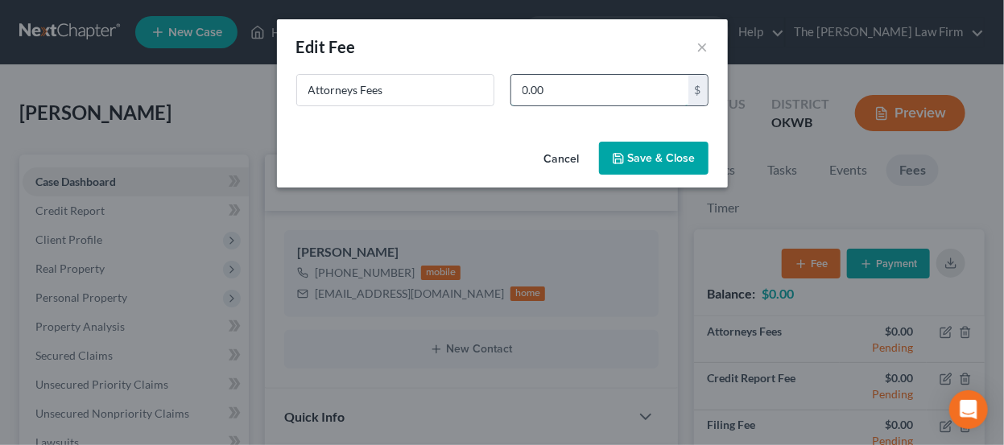
click at [572, 82] on input "0.00" at bounding box center [600, 90] width 177 height 31
type input "1,662"
click at [627, 156] on button "Save & Close" at bounding box center [654, 159] width 110 height 34
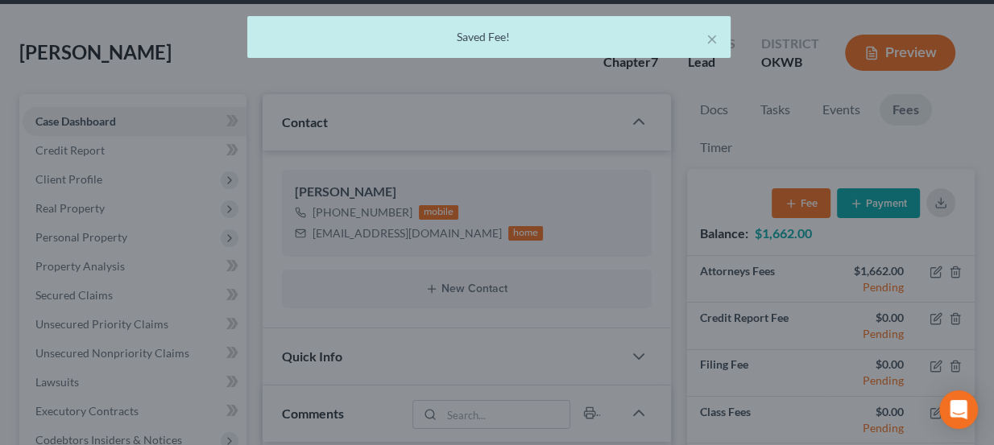
scroll to position [72, 0]
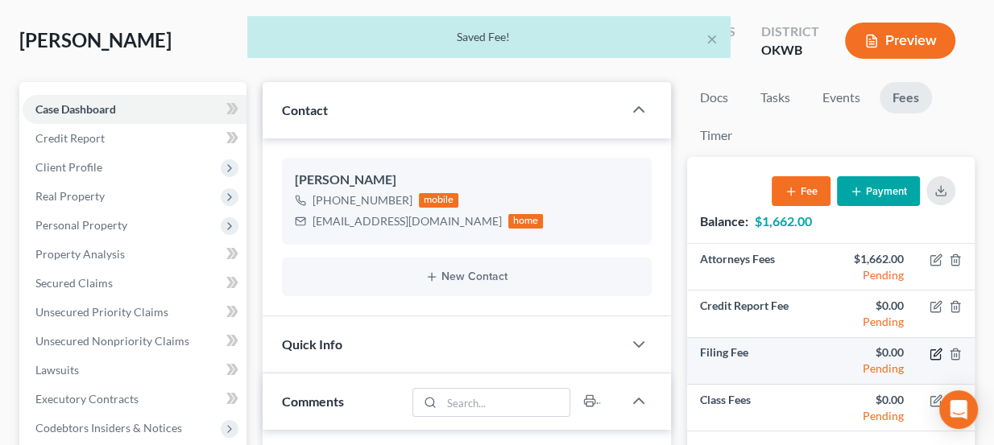
click at [937, 354] on icon "button" at bounding box center [936, 354] width 13 height 13
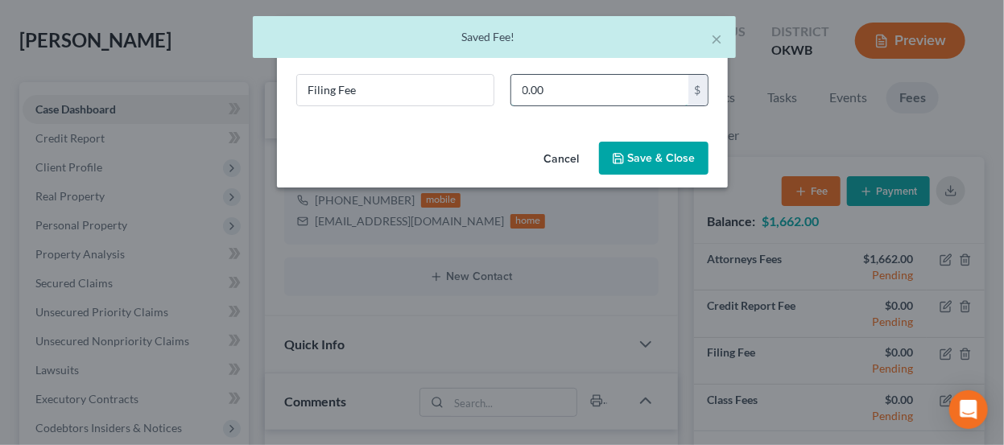
click at [554, 88] on input "0.00" at bounding box center [600, 90] width 177 height 31
type input "338"
click at [647, 185] on div "Cancel Save & Close" at bounding box center [502, 161] width 451 height 53
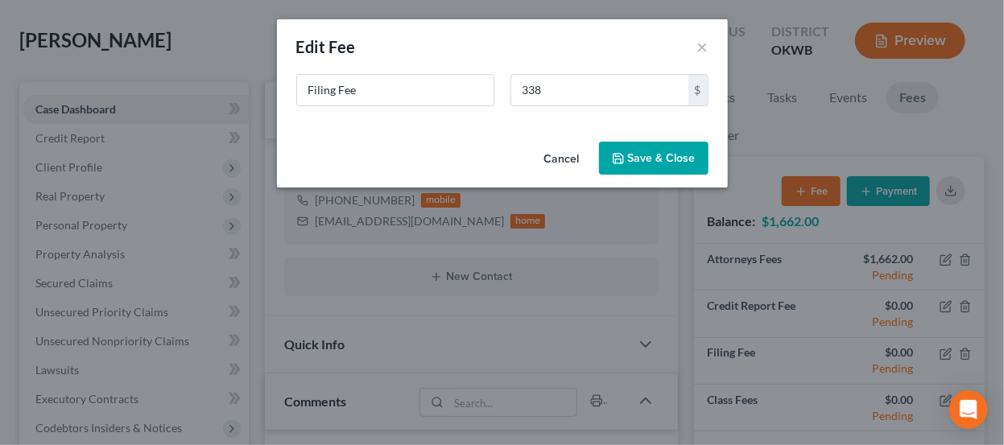
click at [648, 168] on button "Save & Close" at bounding box center [654, 159] width 110 height 34
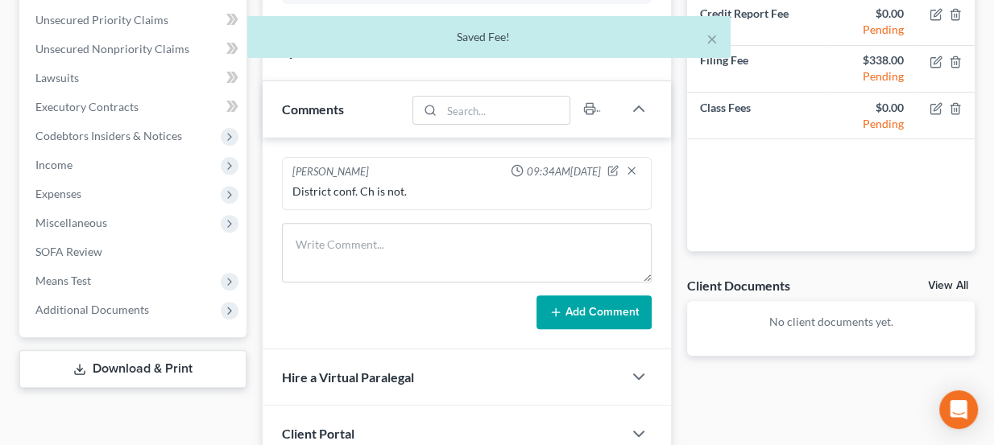
scroll to position [366, 0]
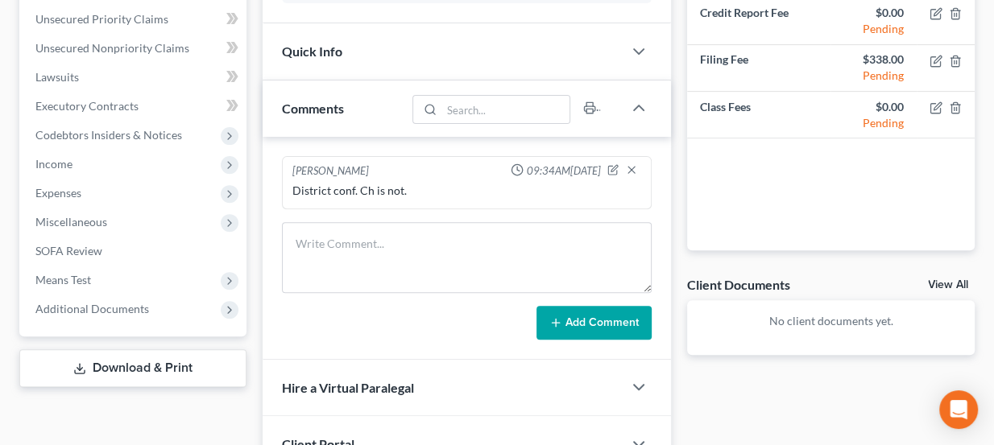
drag, startPoint x: 648, startPoint y: 275, endPoint x: 656, endPoint y: 288, distance: 15.2
click at [656, 288] on div "Lou Phillips 09:34AM, 08/11/2025 District conf. Ch is not. Add Comment" at bounding box center [467, 248] width 409 height 223
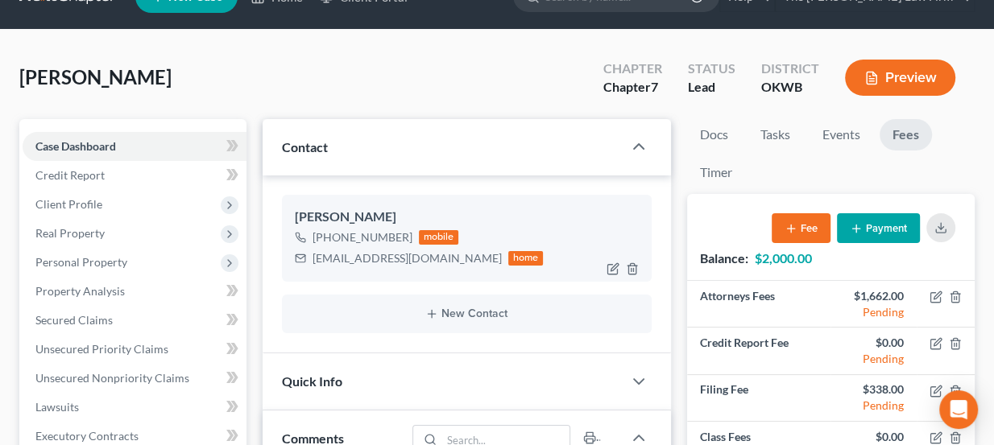
scroll to position [0, 0]
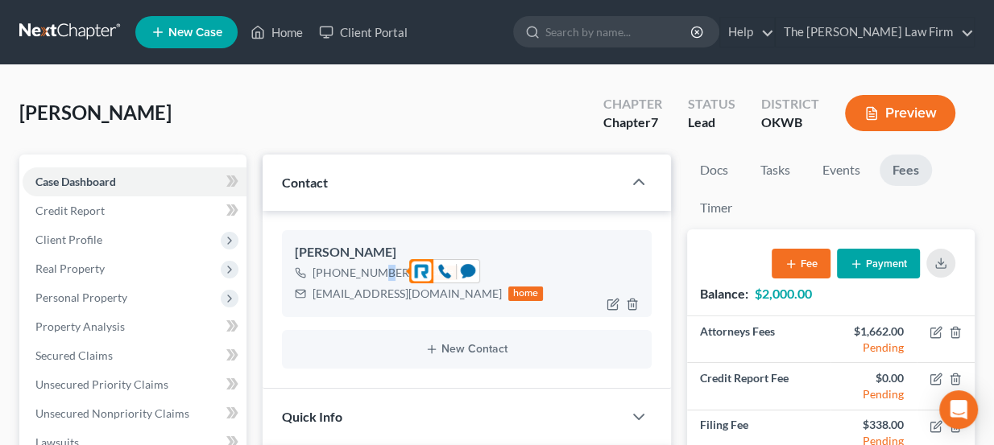
drag, startPoint x: 359, startPoint y: 268, endPoint x: 370, endPoint y: 273, distance: 11.5
click at [370, 273] on div "+1 (405) 436-6928" at bounding box center [363, 273] width 100 height 16
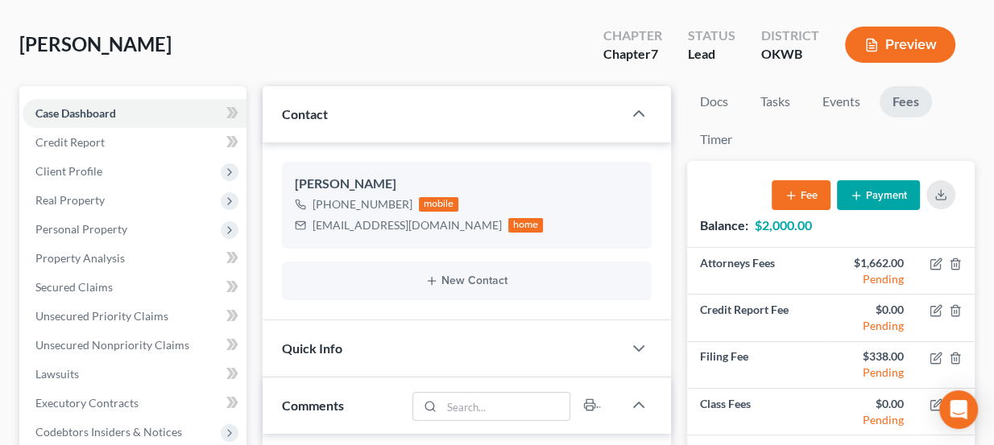
scroll to position [72, 0]
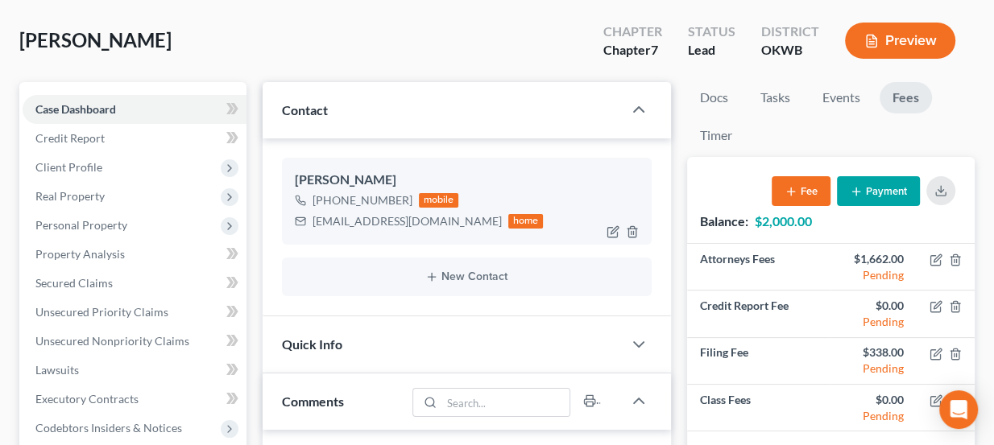
click at [381, 216] on div "pipeline2780@gmail.com" at bounding box center [407, 221] width 189 height 16
click at [380, 216] on div "pipeline2780@gmail.com" at bounding box center [407, 221] width 189 height 16
click at [353, 193] on div "+1 (405) 436-6928" at bounding box center [363, 201] width 100 height 16
click at [356, 201] on div "+1 (405) 436-6928" at bounding box center [363, 201] width 100 height 16
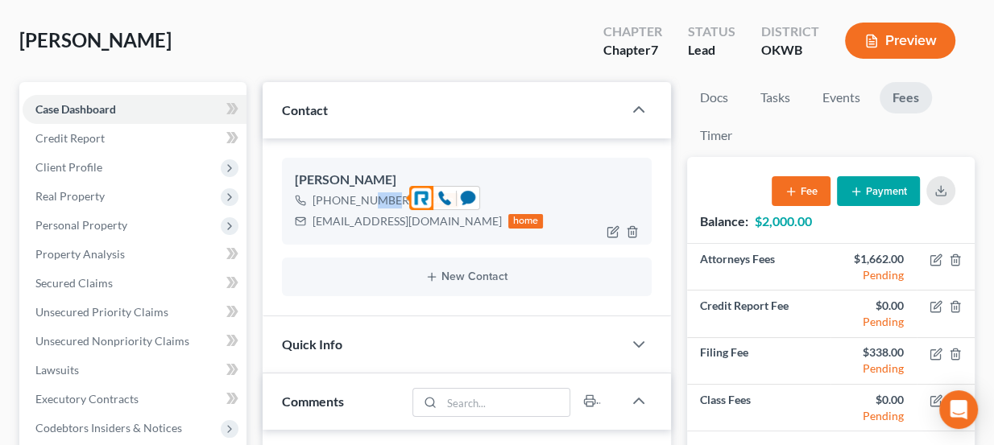
click at [356, 201] on div "+1 (405) 436-6928" at bounding box center [363, 201] width 100 height 16
click at [353, 218] on div "pipeline2780@gmail.com" at bounding box center [407, 221] width 189 height 16
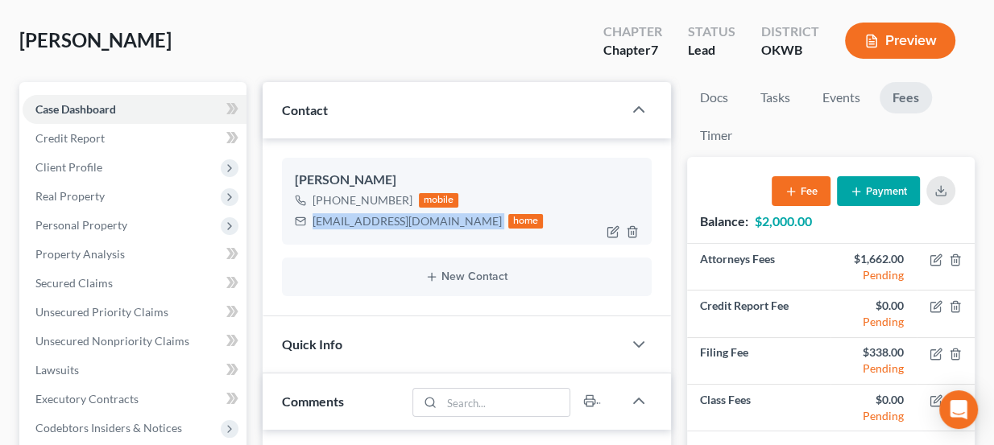
click at [353, 218] on div "pipeline2780@gmail.com" at bounding box center [407, 221] width 189 height 16
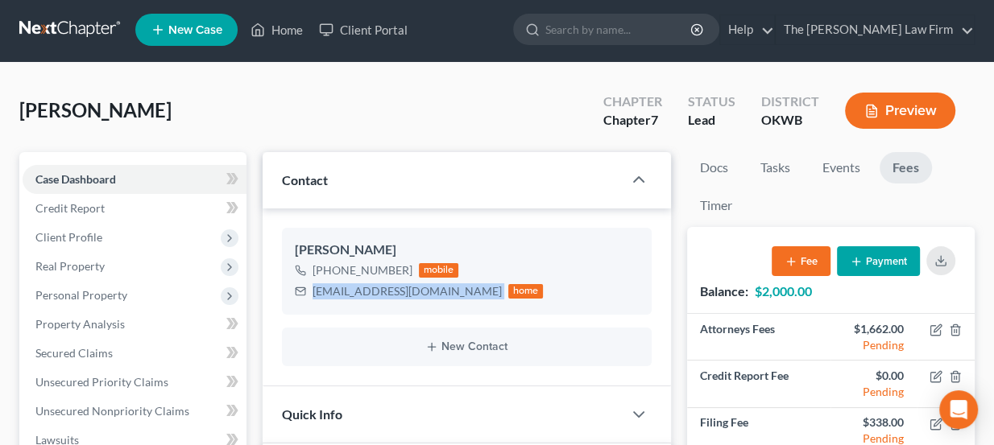
scroll to position [0, 0]
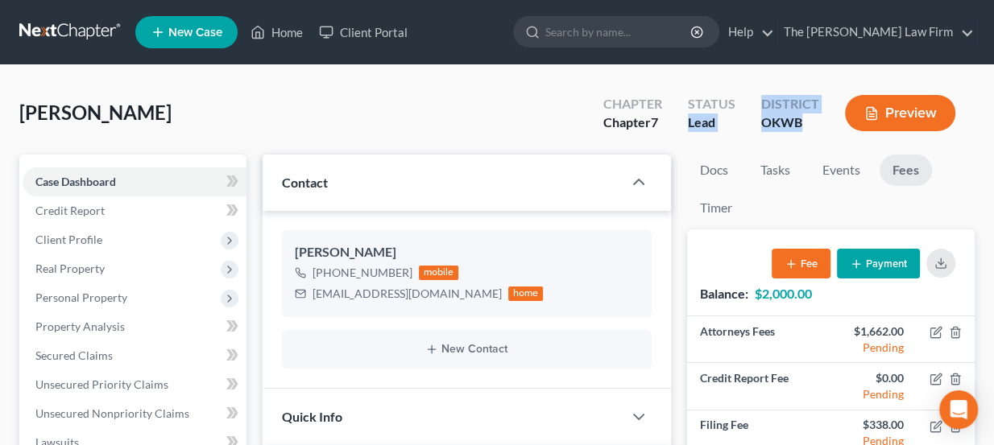
drag, startPoint x: 686, startPoint y: 122, endPoint x: 806, endPoint y: 126, distance: 120.1
click at [806, 126] on div "Chapter Chapter 7 Status Lead District OKWB Preview" at bounding box center [782, 115] width 384 height 48
click at [806, 126] on div "OKWB" at bounding box center [790, 123] width 58 height 19
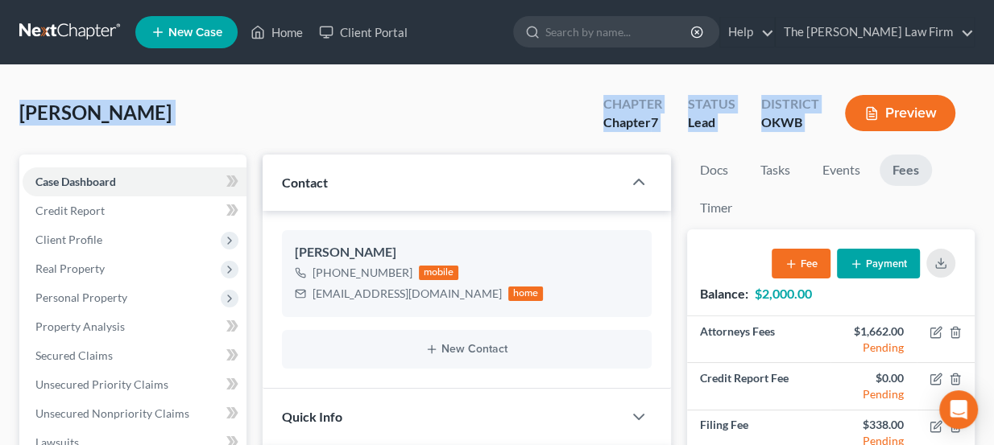
drag, startPoint x: 806, startPoint y: 126, endPoint x: 13, endPoint y: 127, distance: 793.4
click at [21, 122] on span "[PERSON_NAME]" at bounding box center [95, 112] width 152 height 23
drag, startPoint x: 24, startPoint y: 117, endPoint x: 807, endPoint y: 127, distance: 783.0
click at [807, 127] on div "Ellis, Clint Upgraded Chapter Chapter 7 Status Lead District OKWB Preview" at bounding box center [496, 120] width 955 height 70
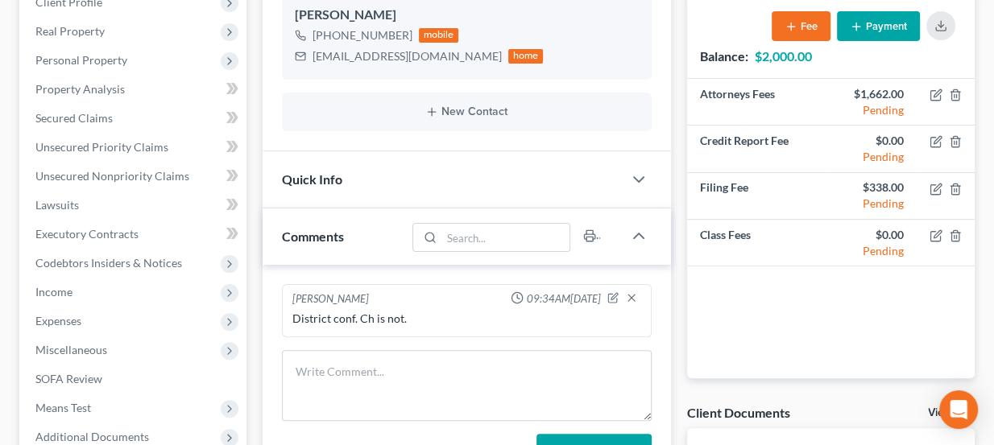
scroll to position [124, 0]
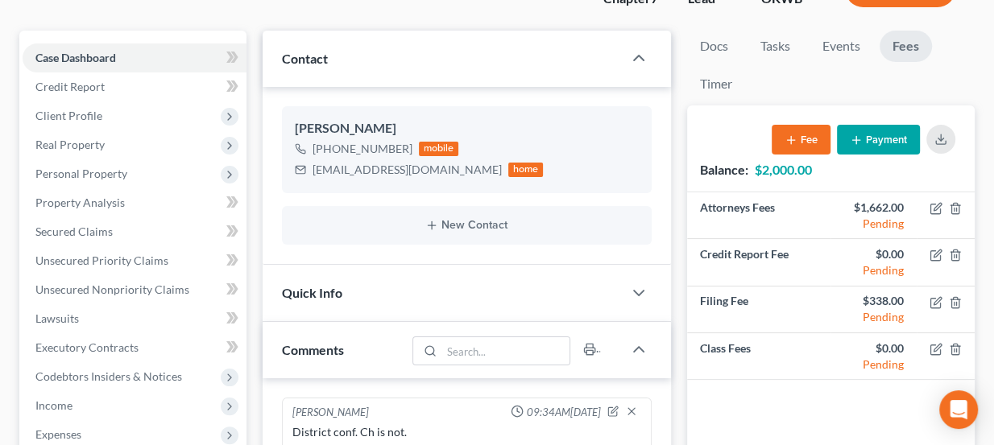
click at [379, 289] on div "Quick Info" at bounding box center [443, 293] width 361 height 56
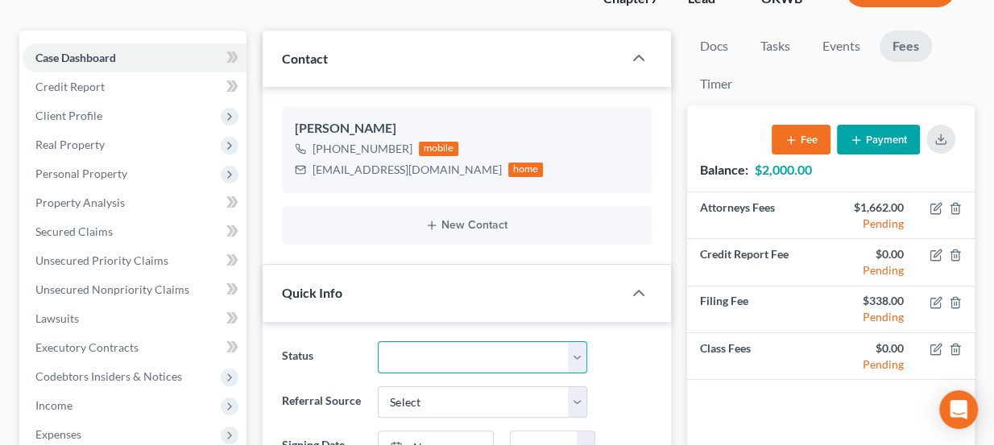
click at [437, 349] on select "Discharged Dismissed Filed Info Sent In Progress Lead Lost Lead Ready to File R…" at bounding box center [482, 358] width 209 height 32
select select "3"
click at [378, 342] on select "Discharged Dismissed Filed Info Sent In Progress Lead Lost Lead Ready to File R…" at bounding box center [482, 358] width 209 height 32
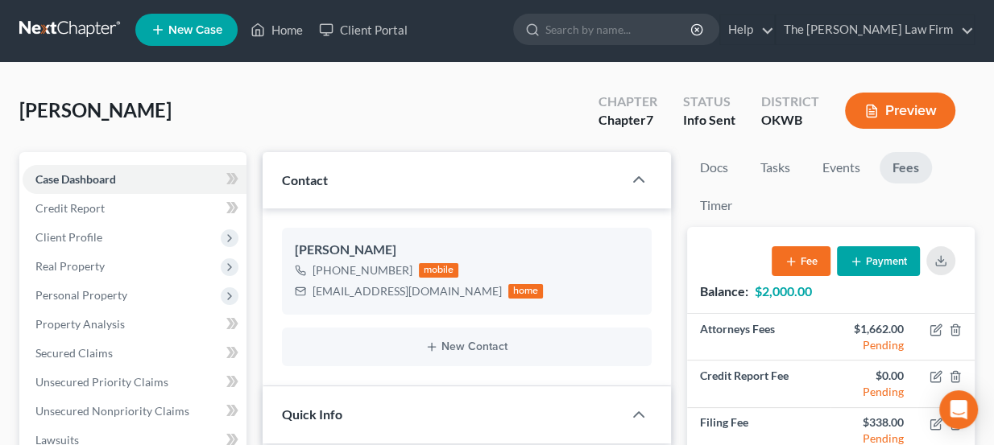
scroll to position [0, 0]
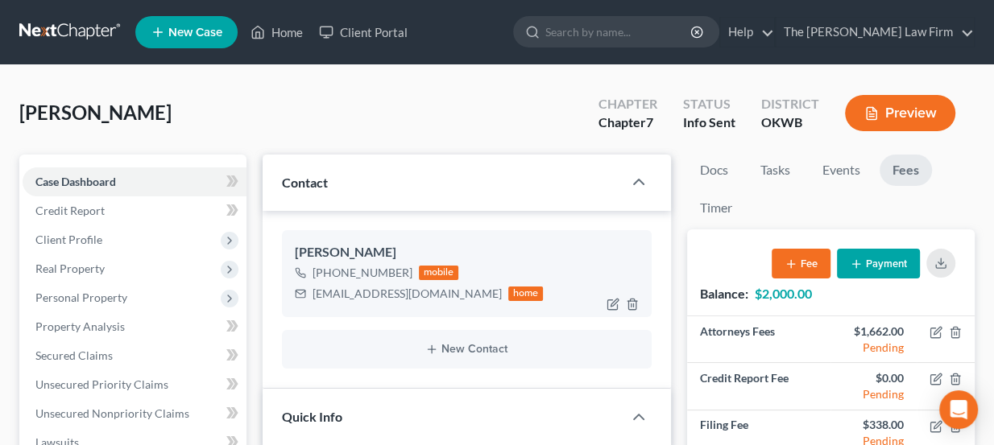
click at [360, 288] on div "pipeline2780@gmail.com" at bounding box center [407, 294] width 189 height 16
copy div "pipeline2780@gmail.com"
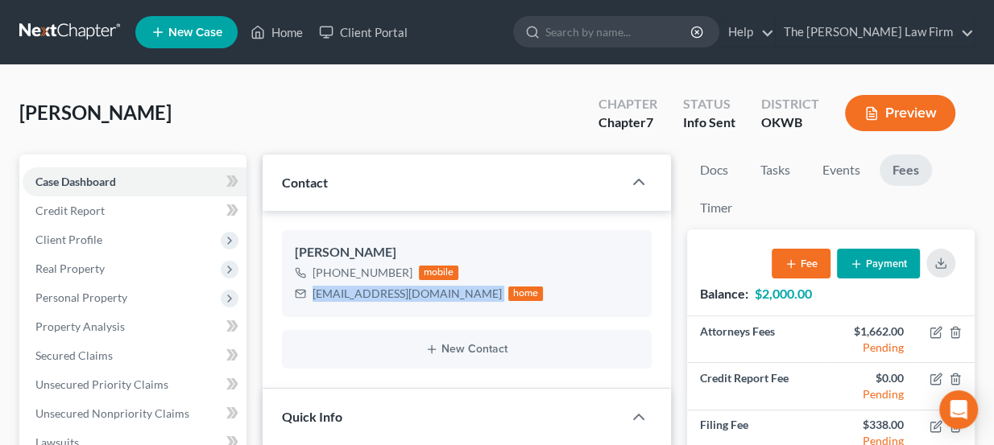
click at [75, 31] on link at bounding box center [70, 32] width 103 height 29
